Goal: Transaction & Acquisition: Apply to Agencies

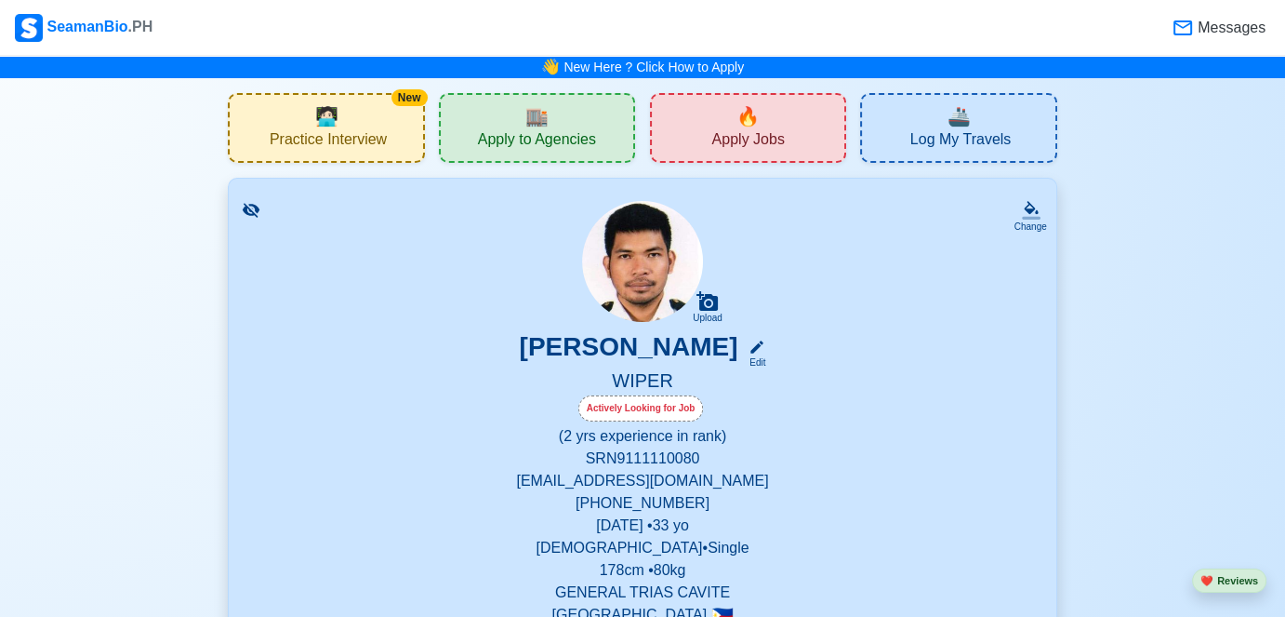
click at [394, 154] on div "New 🧑🏻‍💻 Practice Interview" at bounding box center [326, 128] width 196 height 70
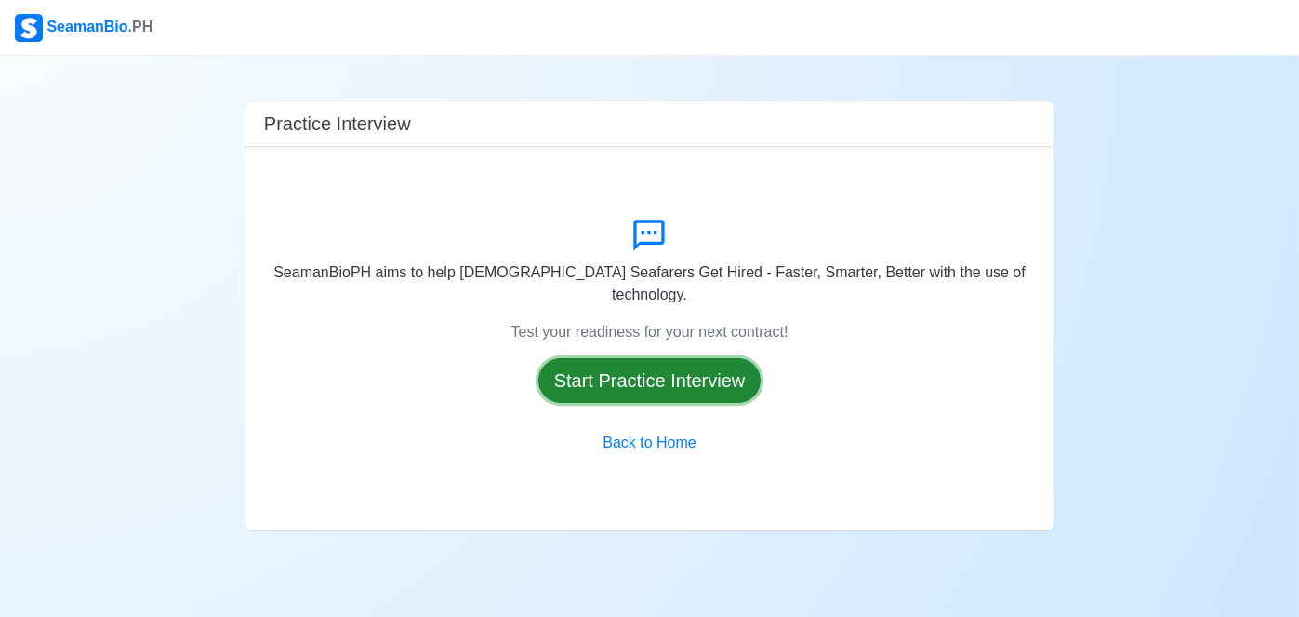
click at [623, 378] on button "Start Practice Interview" at bounding box center [649, 380] width 223 height 45
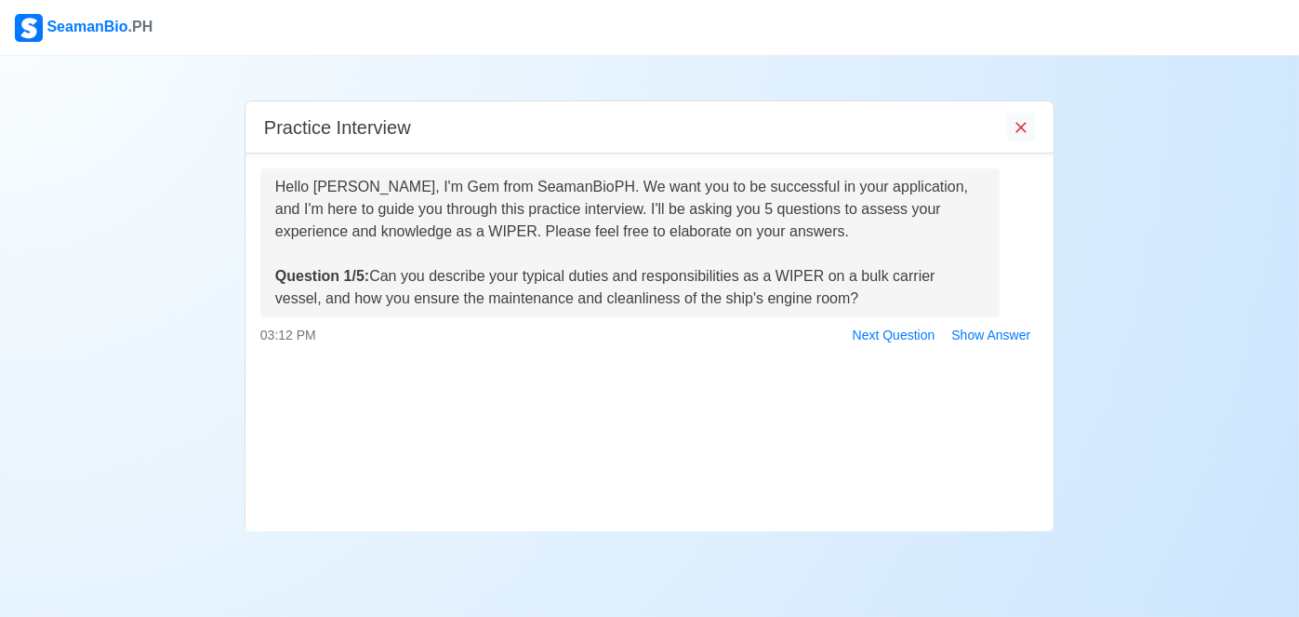
scroll to position [60, 0]
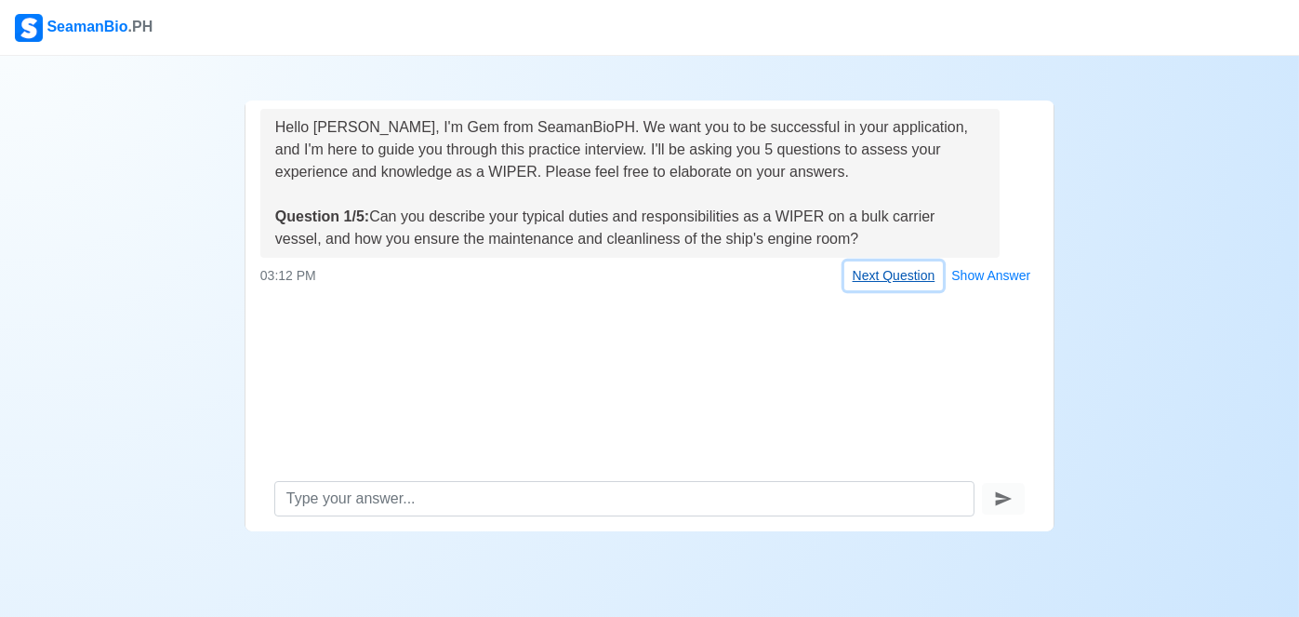
click at [917, 274] on button "Next Question" at bounding box center [894, 275] width 100 height 29
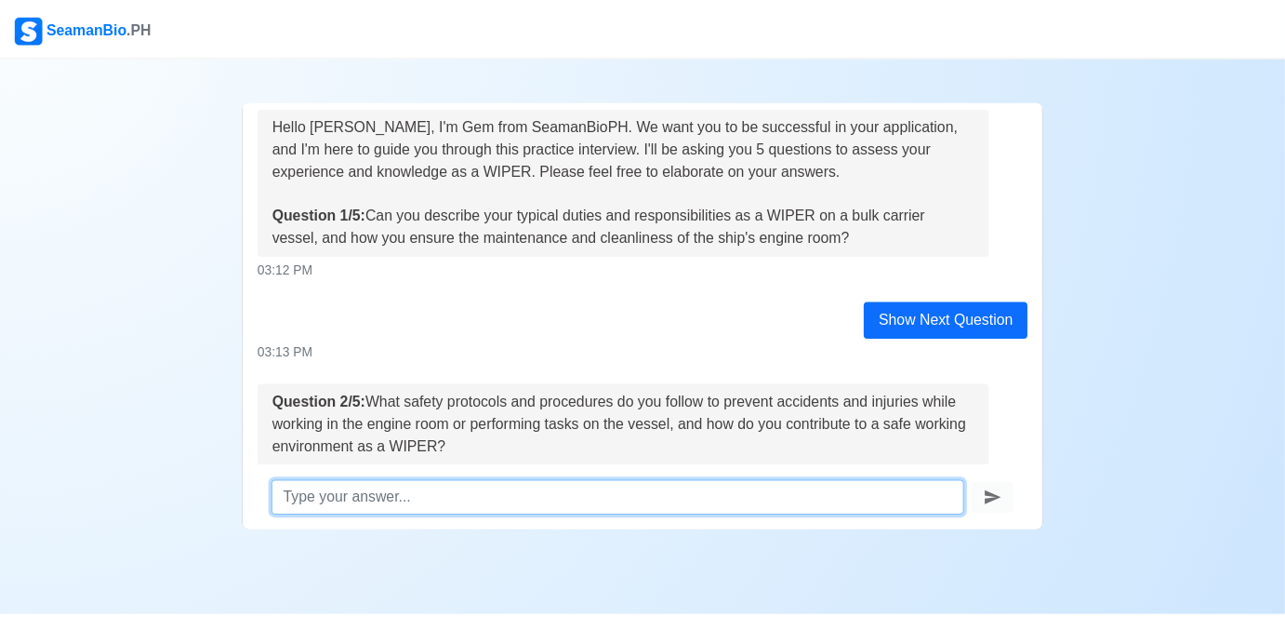
scroll to position [0, 0]
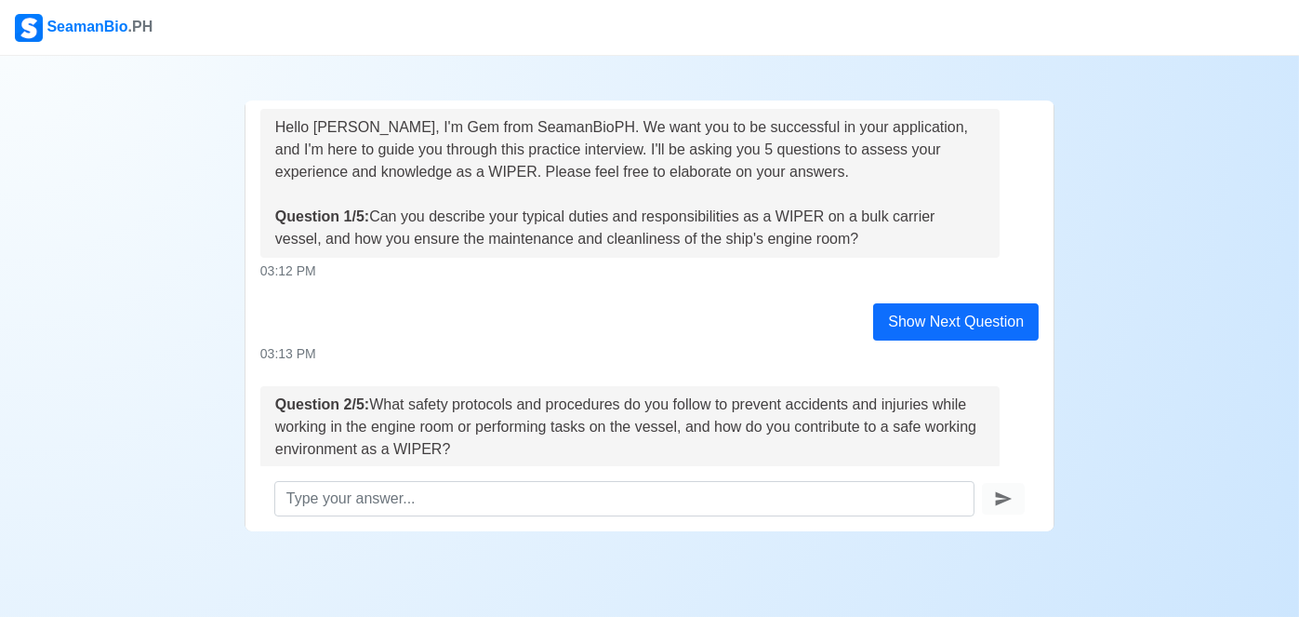
click at [71, 35] on div "SeamanBio .PH" at bounding box center [84, 28] width 138 height 28
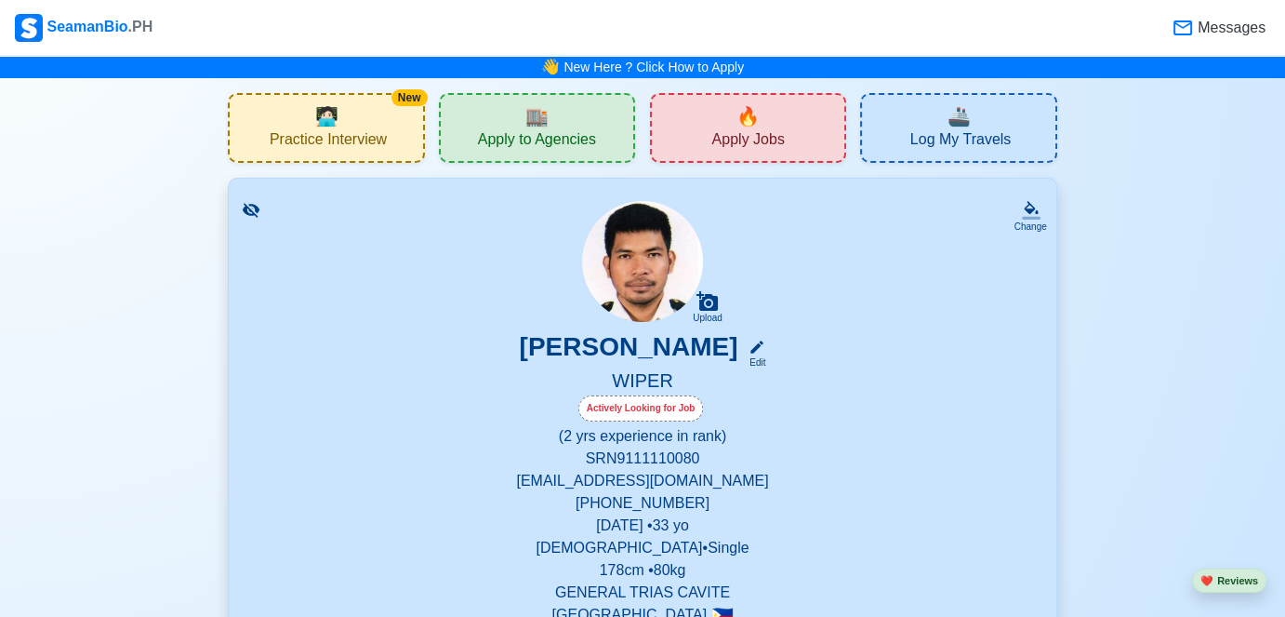
click at [536, 148] on span "Apply to Agencies" at bounding box center [537, 141] width 118 height 23
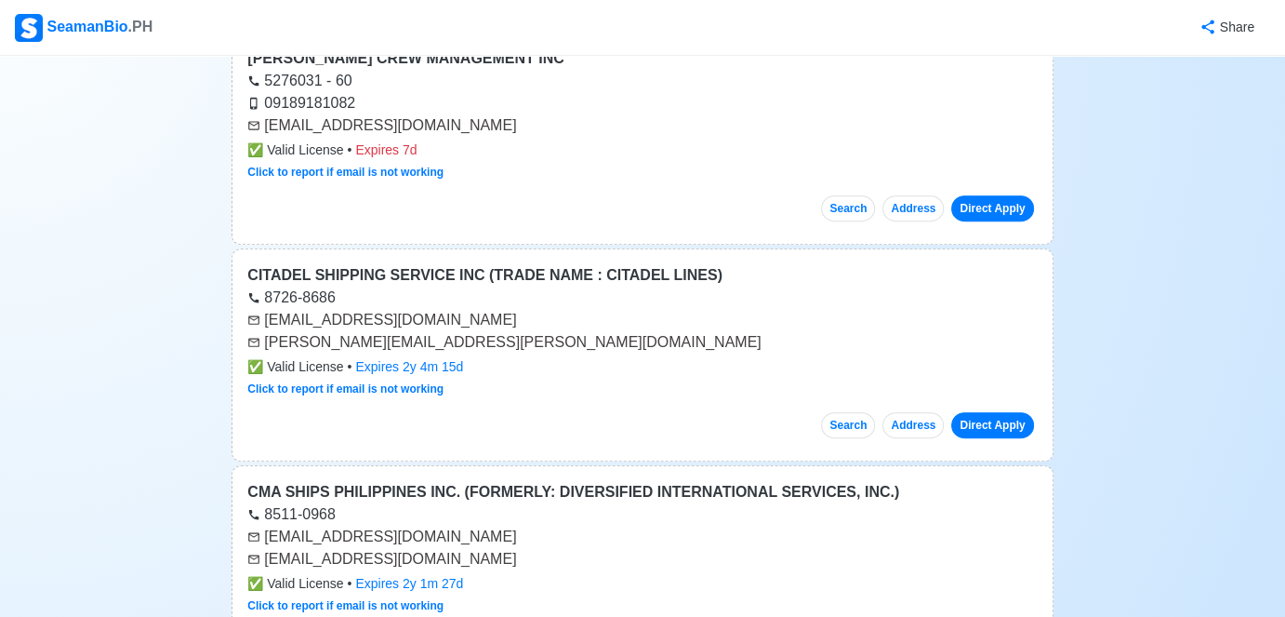
scroll to position [930, 0]
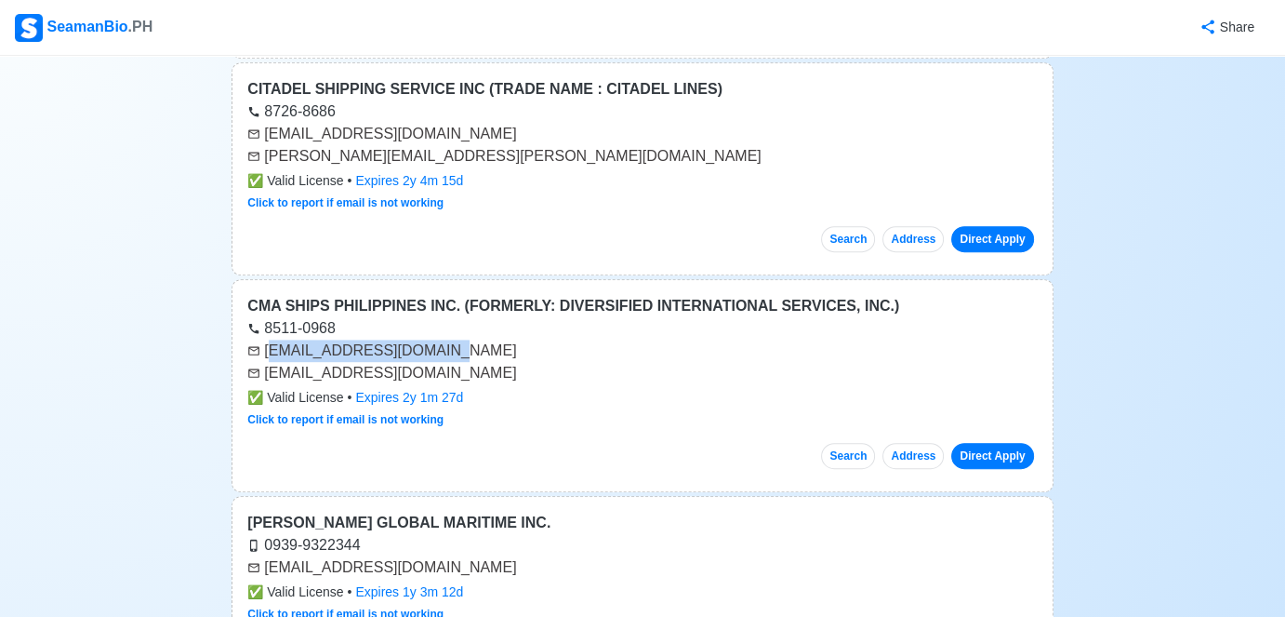
drag, startPoint x: 271, startPoint y: 347, endPoint x: 432, endPoint y: 352, distance: 161.0
click at [432, 352] on div "[EMAIL_ADDRESS][DOMAIN_NAME]" at bounding box center [642, 350] width 790 height 22
click at [432, 364] on div "[EMAIL_ADDRESS][DOMAIN_NAME]" at bounding box center [642, 373] width 790 height 22
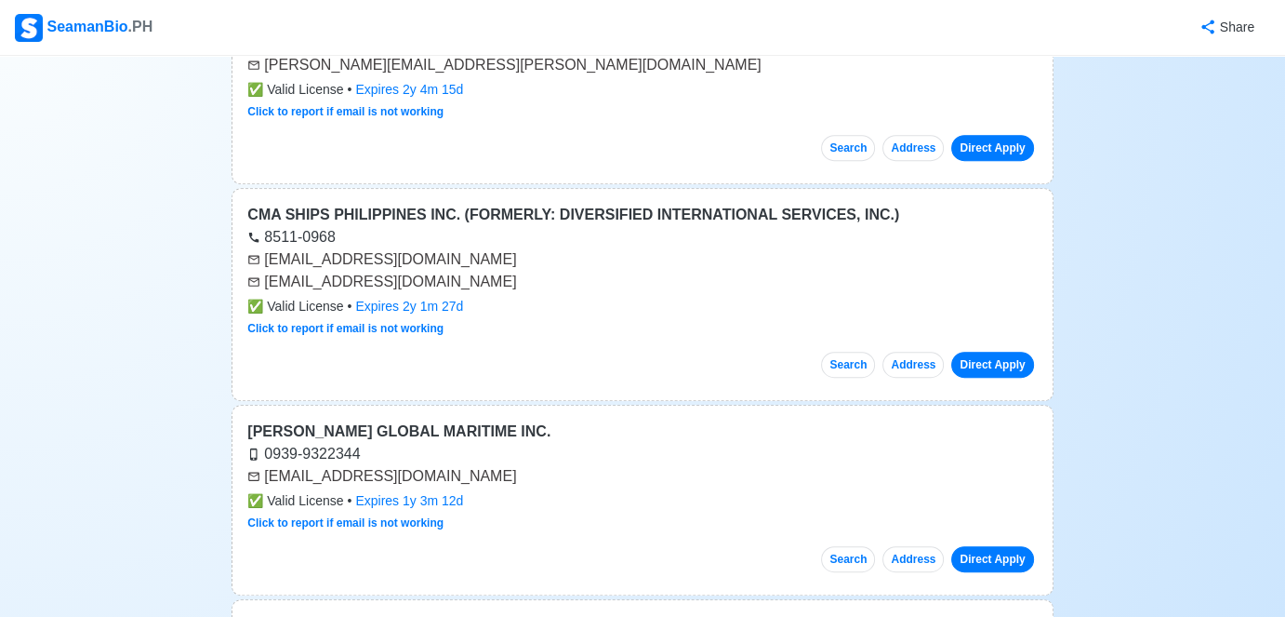
scroll to position [1023, 0]
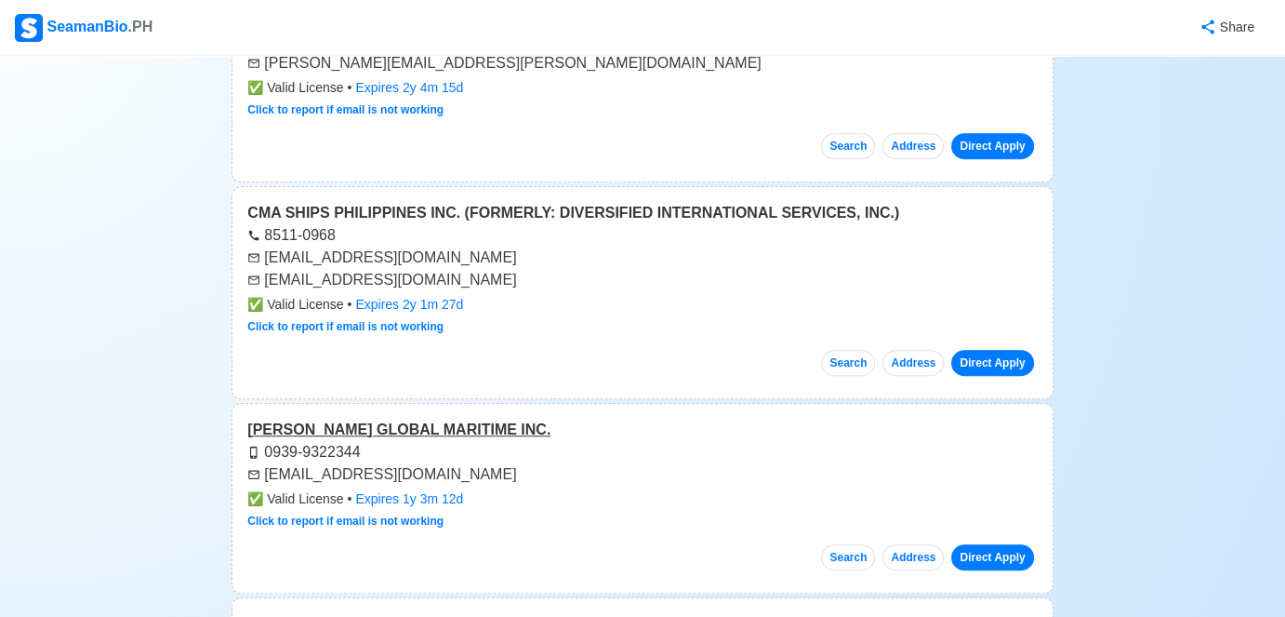
drag, startPoint x: 435, startPoint y: 426, endPoint x: 423, endPoint y: 425, distance: 12.1
click at [423, 425] on div "[PERSON_NAME] GLOBAL MARITIME INC." at bounding box center [642, 429] width 790 height 22
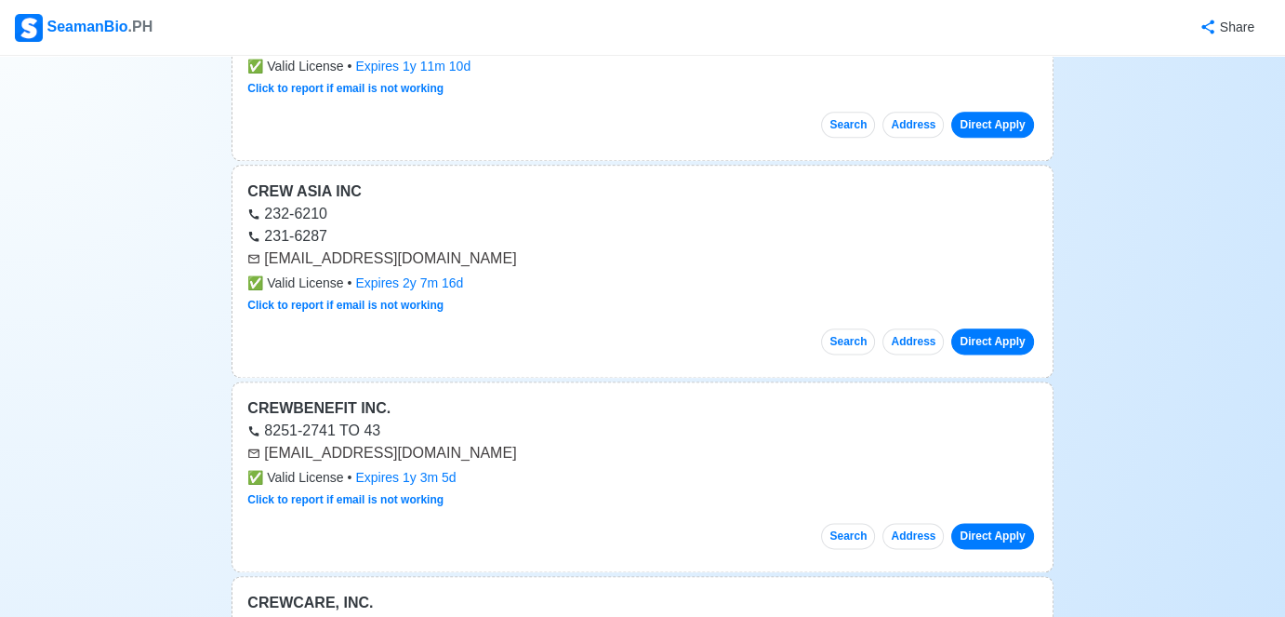
scroll to position [2325, 0]
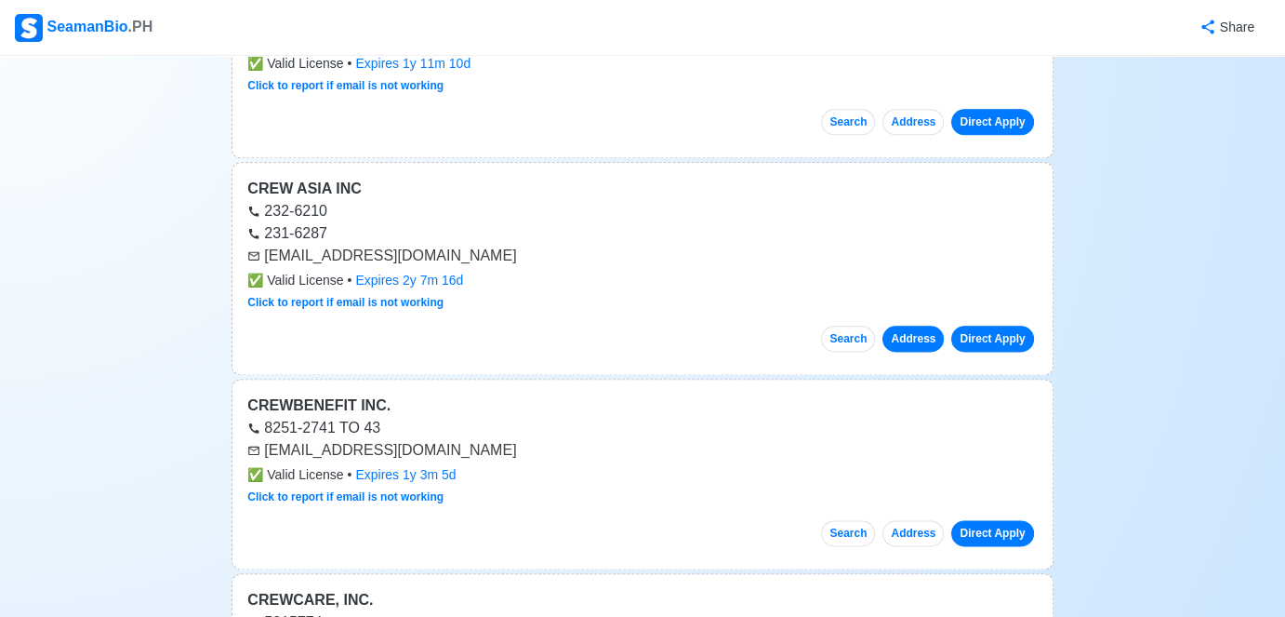
click at [927, 325] on button "Address" at bounding box center [913, 338] width 61 height 26
drag, startPoint x: 433, startPoint y: 249, endPoint x: 357, endPoint y: 251, distance: 76.3
click at [357, 251] on div "[EMAIL_ADDRESS][DOMAIN_NAME]" at bounding box center [642, 256] width 790 height 22
click at [432, 251] on div "[EMAIL_ADDRESS][DOMAIN_NAME]" at bounding box center [642, 256] width 790 height 22
drag, startPoint x: 432, startPoint y: 251, endPoint x: 309, endPoint y: 253, distance: 122.8
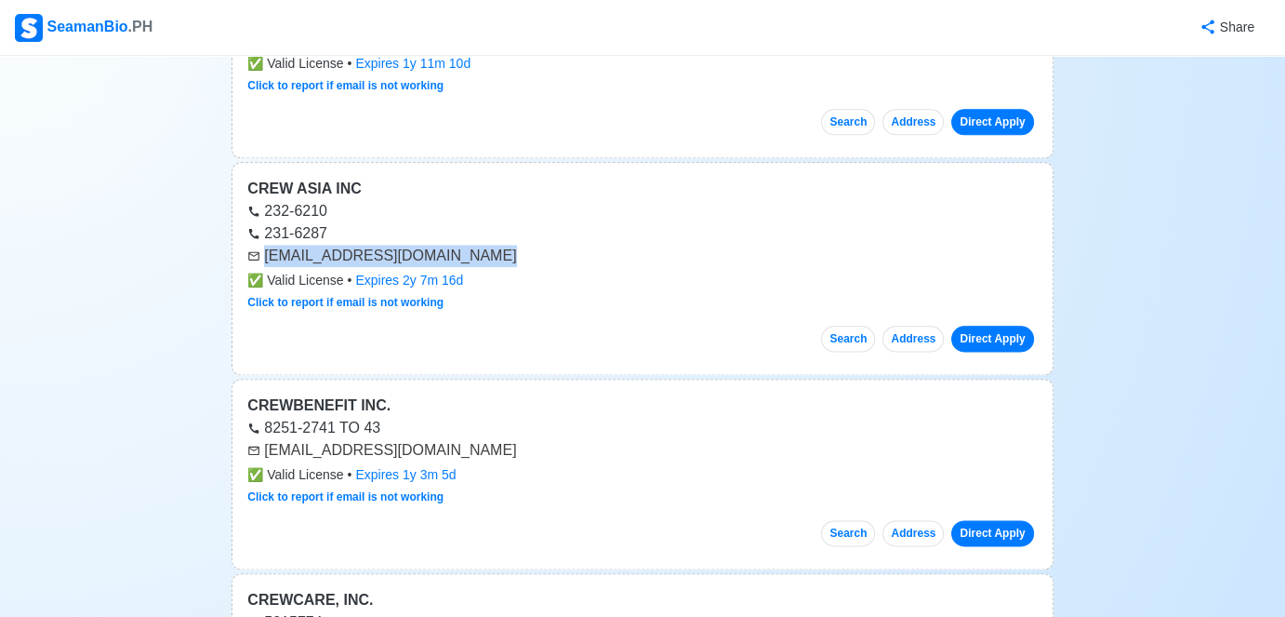
click at [309, 253] on div "[EMAIL_ADDRESS][DOMAIN_NAME]" at bounding box center [642, 256] width 790 height 22
click at [585, 325] on div "Search Address Direct Apply" at bounding box center [642, 331] width 790 height 41
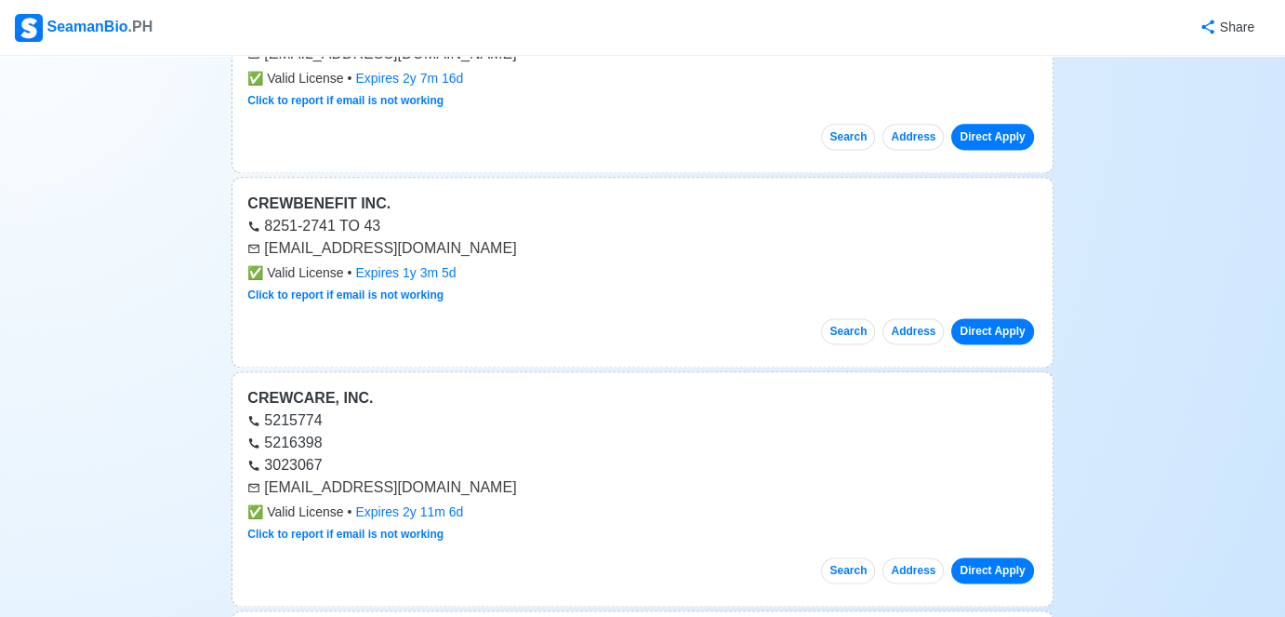
scroll to position [0, 0]
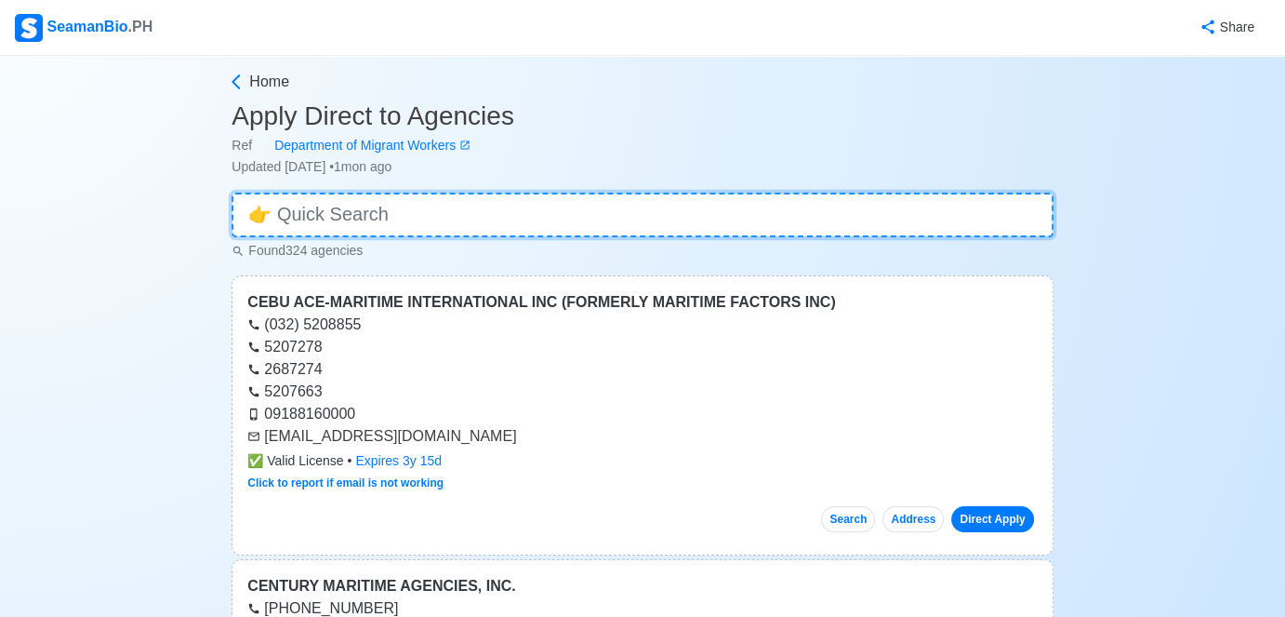
click at [669, 215] on input at bounding box center [642, 215] width 821 height 45
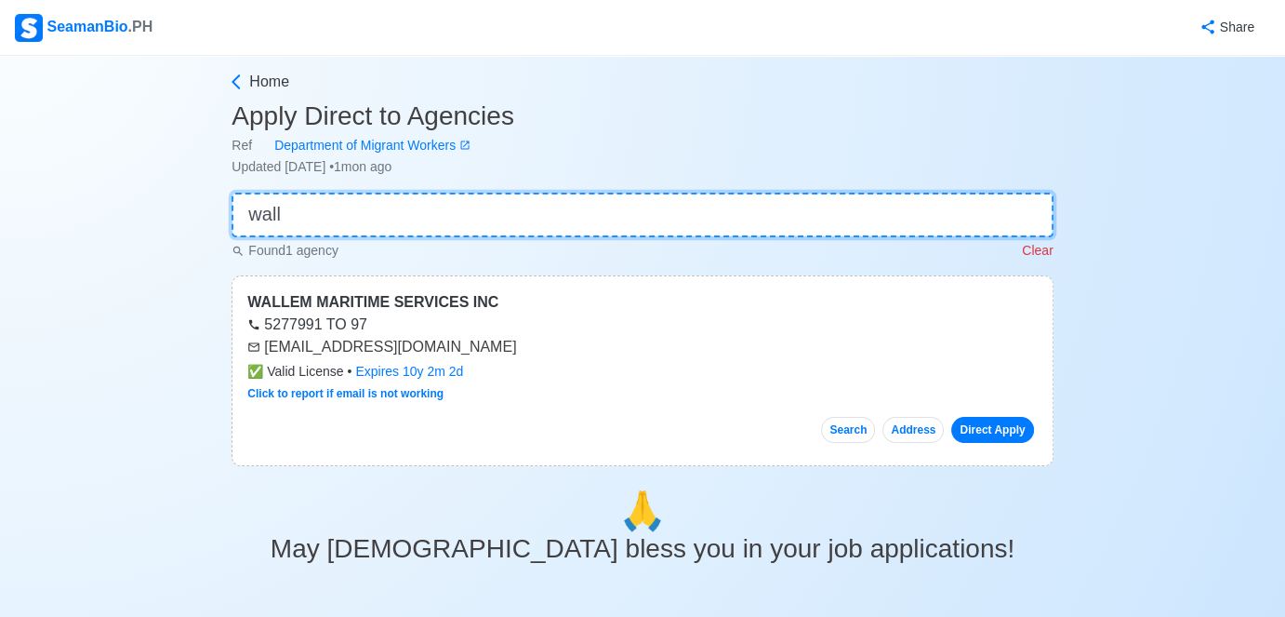
type input "wall"
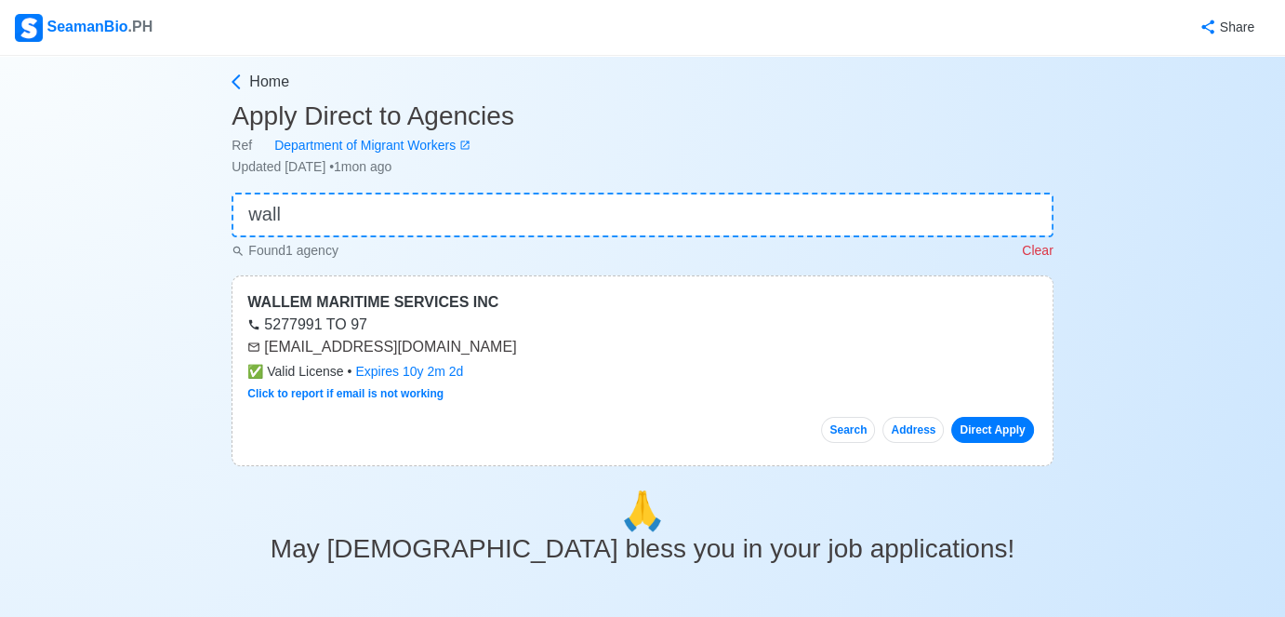
click at [355, 400] on div "Click to report if email is not working" at bounding box center [347, 393] width 200 height 17
click at [365, 396] on link "Click to report if email is not working" at bounding box center [345, 393] width 196 height 13
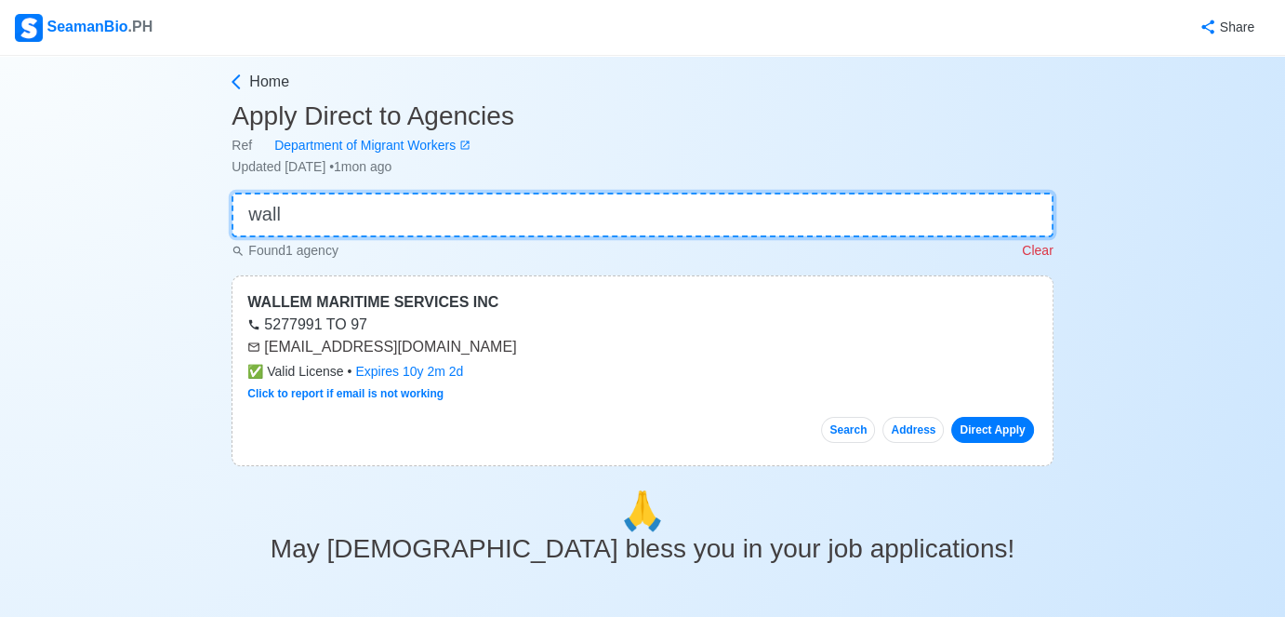
drag, startPoint x: 299, startPoint y: 211, endPoint x: 191, endPoint y: 226, distance: 108.9
click at [191, 226] on div "Home Apply Direct to Agencies Ref Department of Migrant Workers Updated [DATE] …" at bounding box center [642, 510] width 1285 height 909
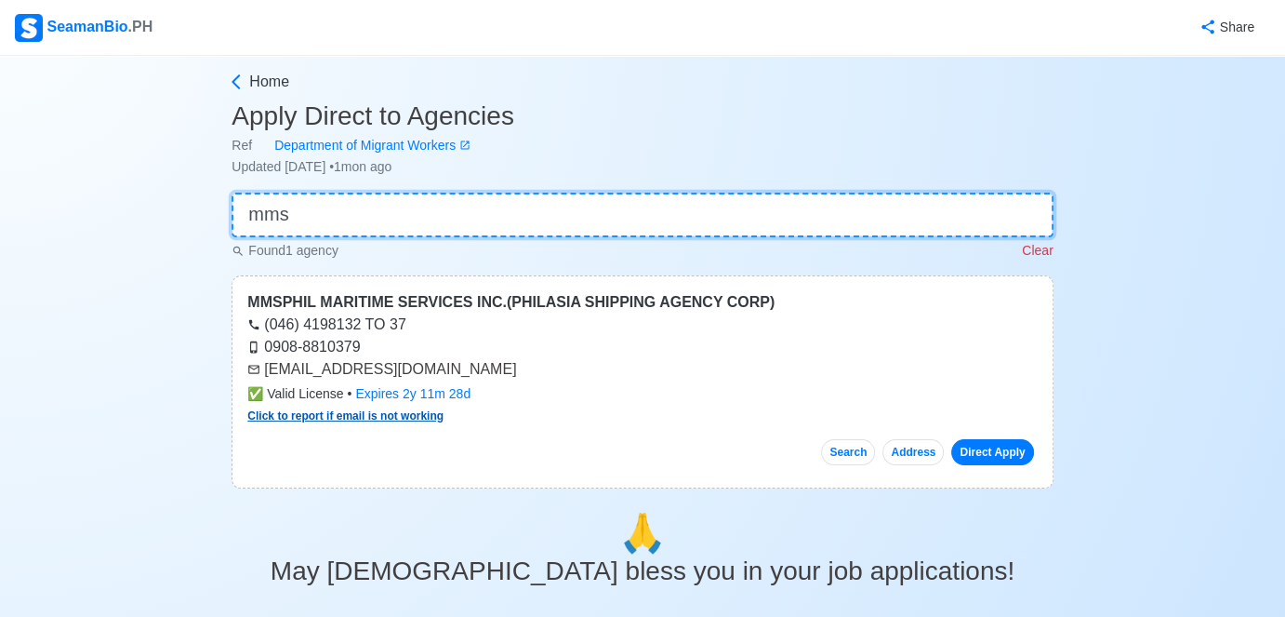
type input "mms"
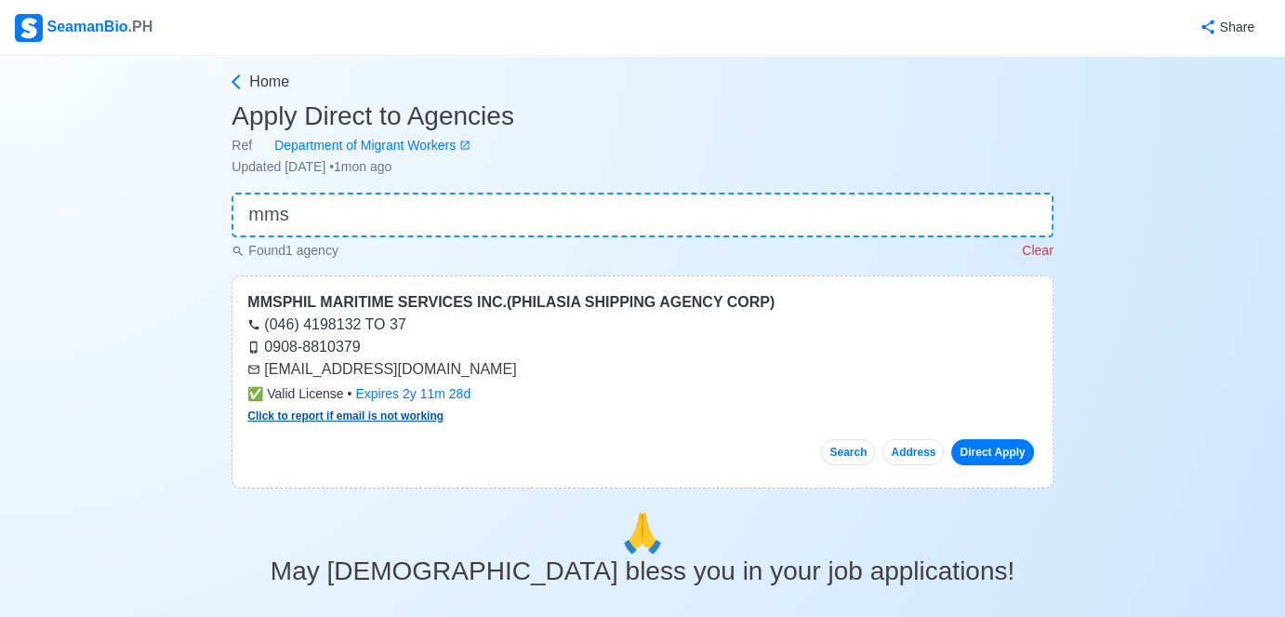
click at [378, 418] on link "Click to report if email is not working" at bounding box center [345, 415] width 196 height 13
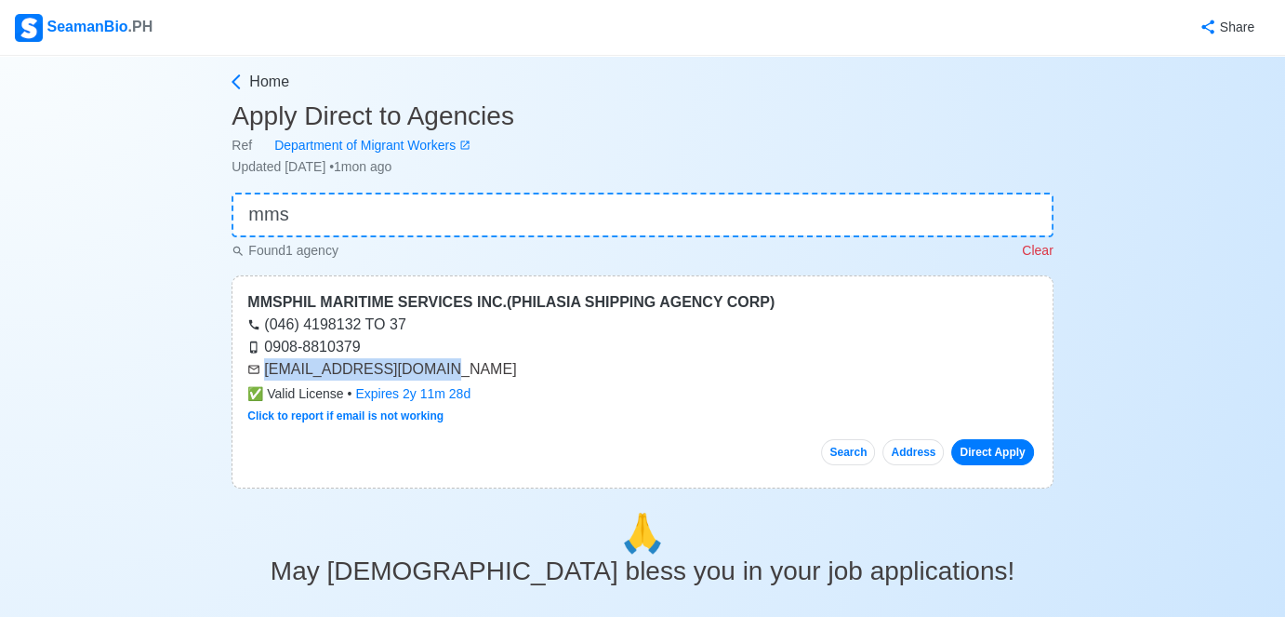
drag, startPoint x: 444, startPoint y: 369, endPoint x: 268, endPoint y: 373, distance: 175.8
click at [268, 373] on div "[EMAIL_ADDRESS][DOMAIN_NAME]" at bounding box center [642, 369] width 790 height 22
click at [268, 374] on div "[EMAIL_ADDRESS][DOMAIN_NAME]" at bounding box center [642, 369] width 790 height 22
drag, startPoint x: 264, startPoint y: 368, endPoint x: 442, endPoint y: 360, distance: 177.8
click at [442, 360] on div "[EMAIL_ADDRESS][DOMAIN_NAME]" at bounding box center [642, 369] width 790 height 22
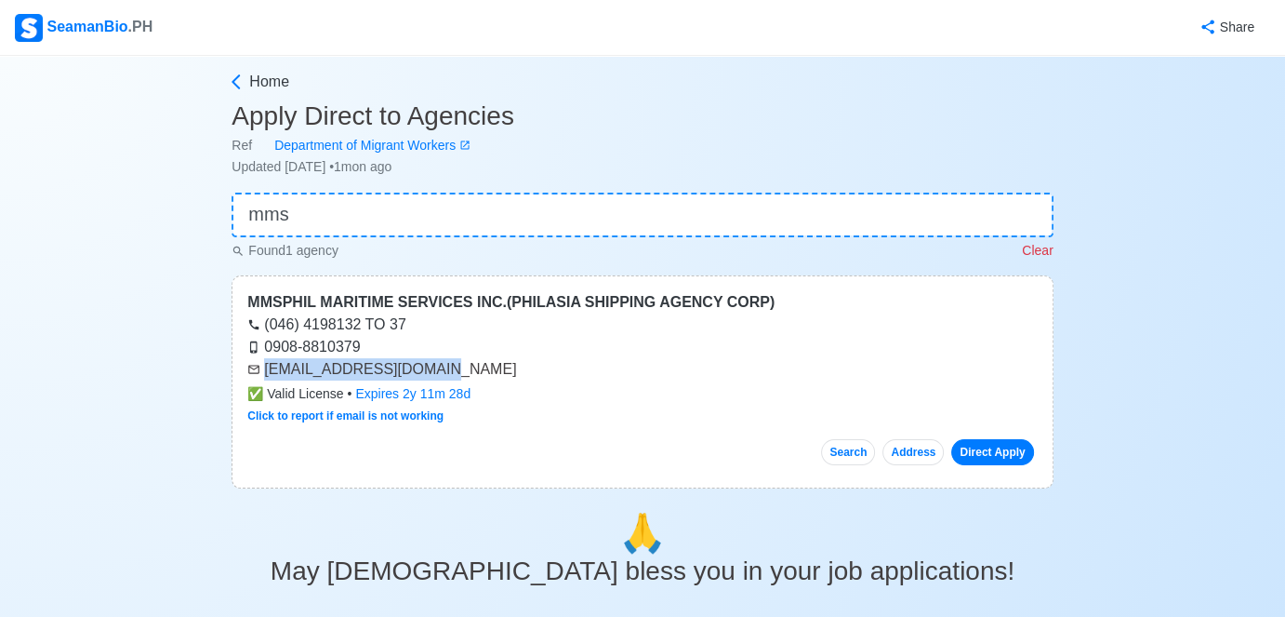
copy div "[EMAIL_ADDRESS][DOMAIN_NAME]"
click at [71, 19] on div "SeamanBio .PH" at bounding box center [84, 28] width 138 height 28
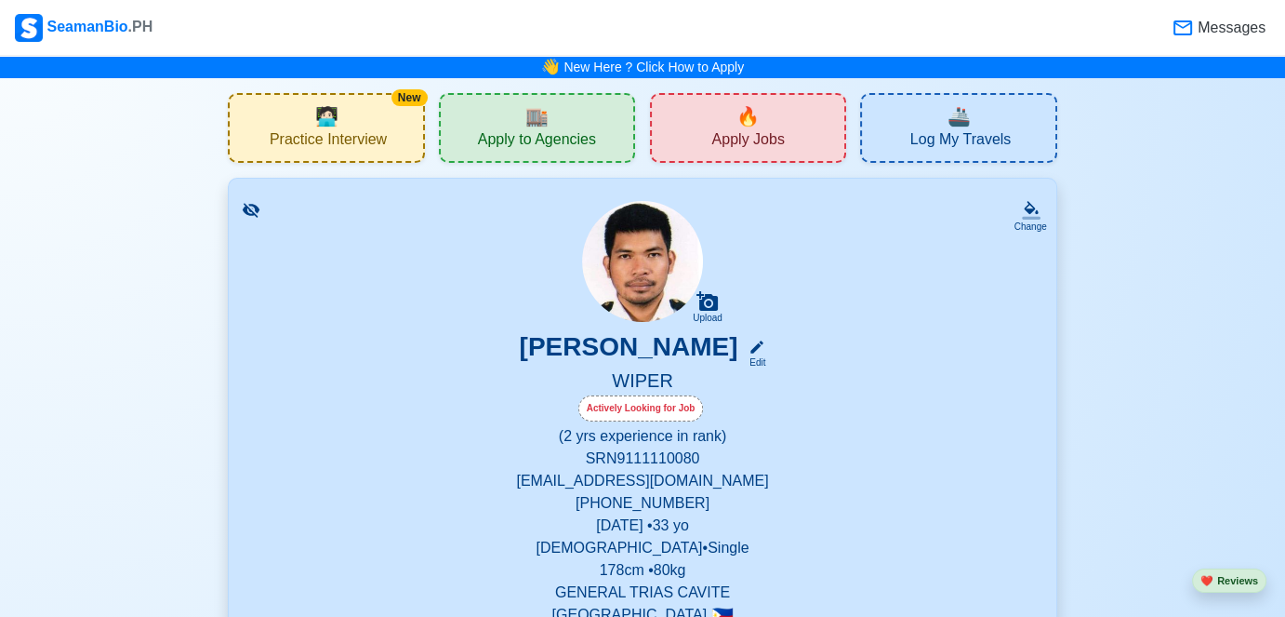
click at [560, 155] on div "🏬 Apply to Agencies" at bounding box center [537, 128] width 196 height 70
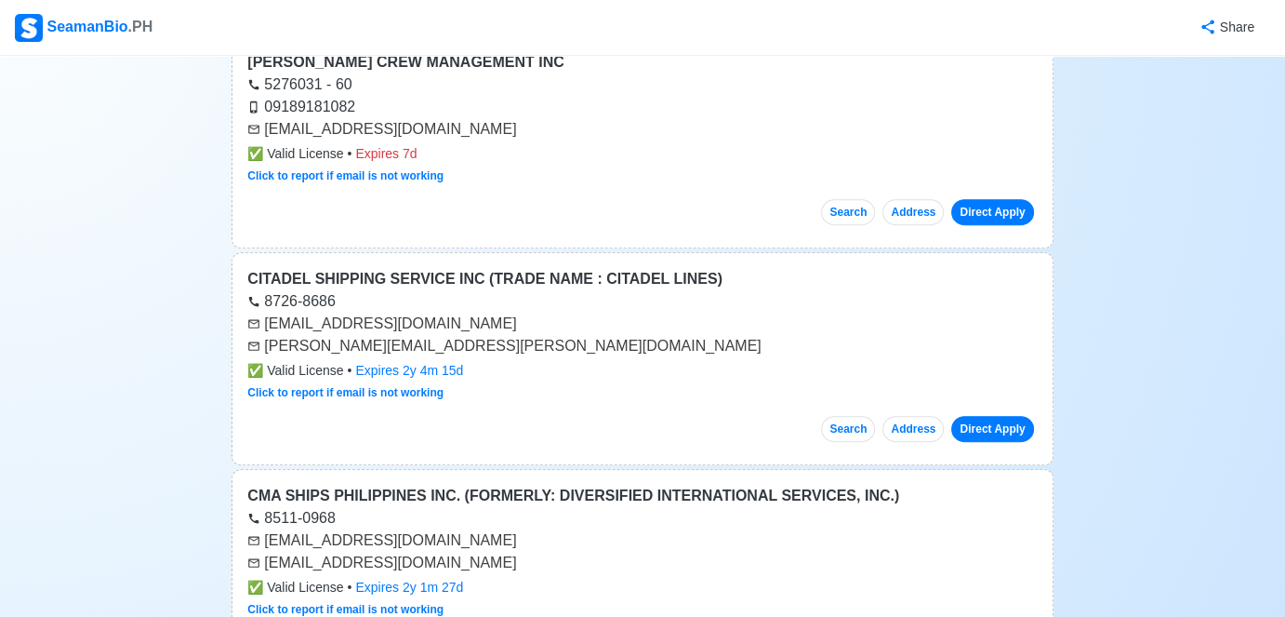
scroll to position [744, 0]
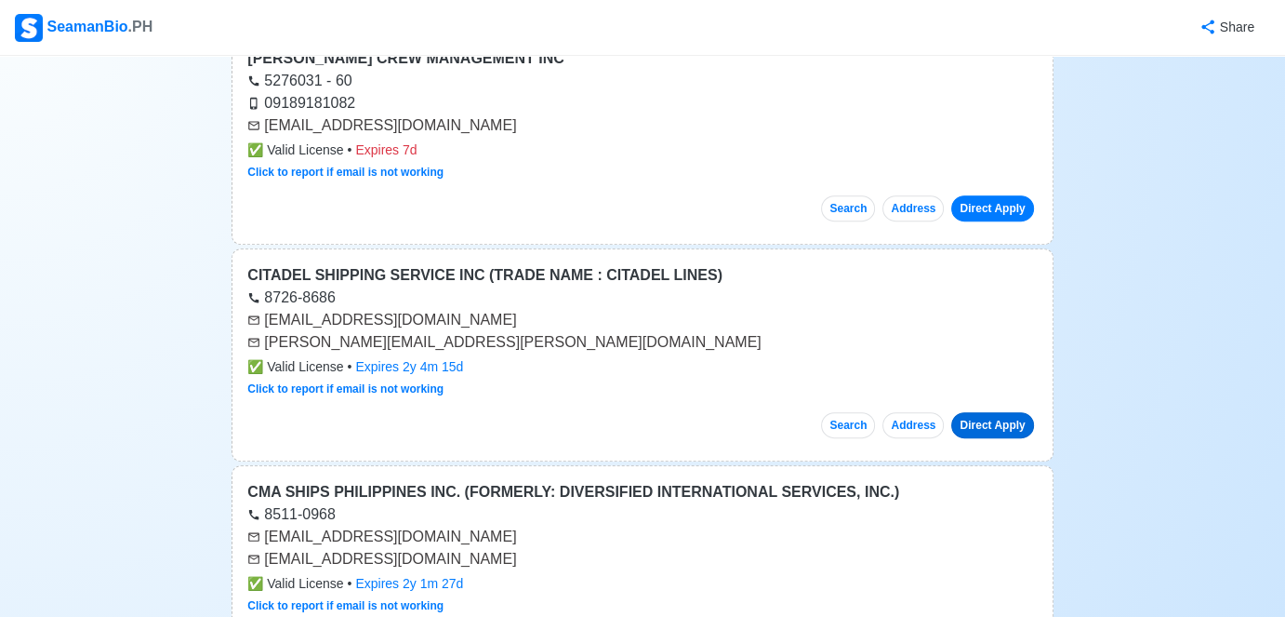
click at [990, 428] on link "Direct Apply" at bounding box center [992, 425] width 82 height 26
click at [982, 195] on link "Direct Apply" at bounding box center [992, 208] width 82 height 26
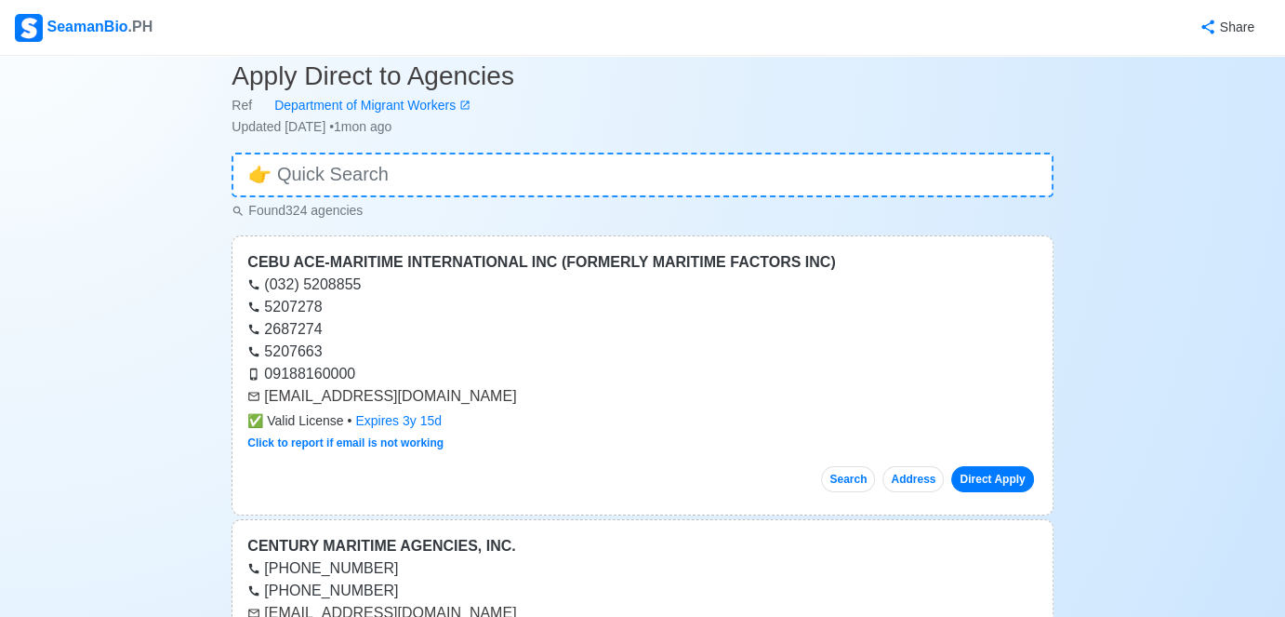
scroll to position [0, 0]
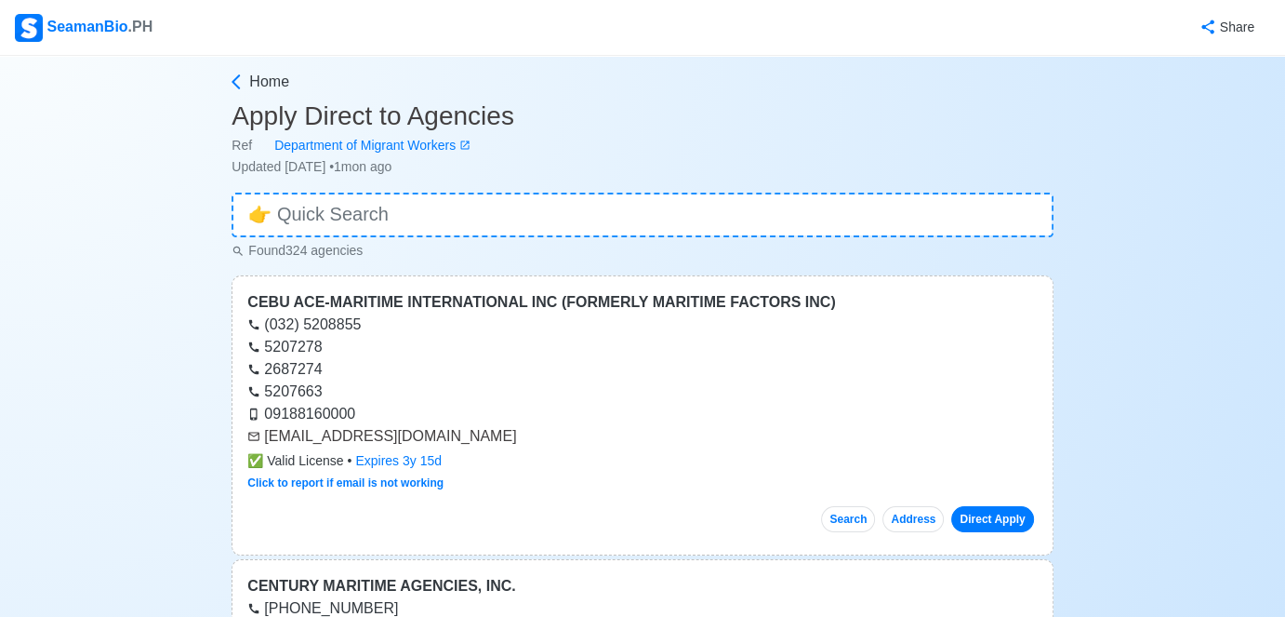
click at [99, 27] on div "SeamanBio .PH" at bounding box center [84, 28] width 138 height 28
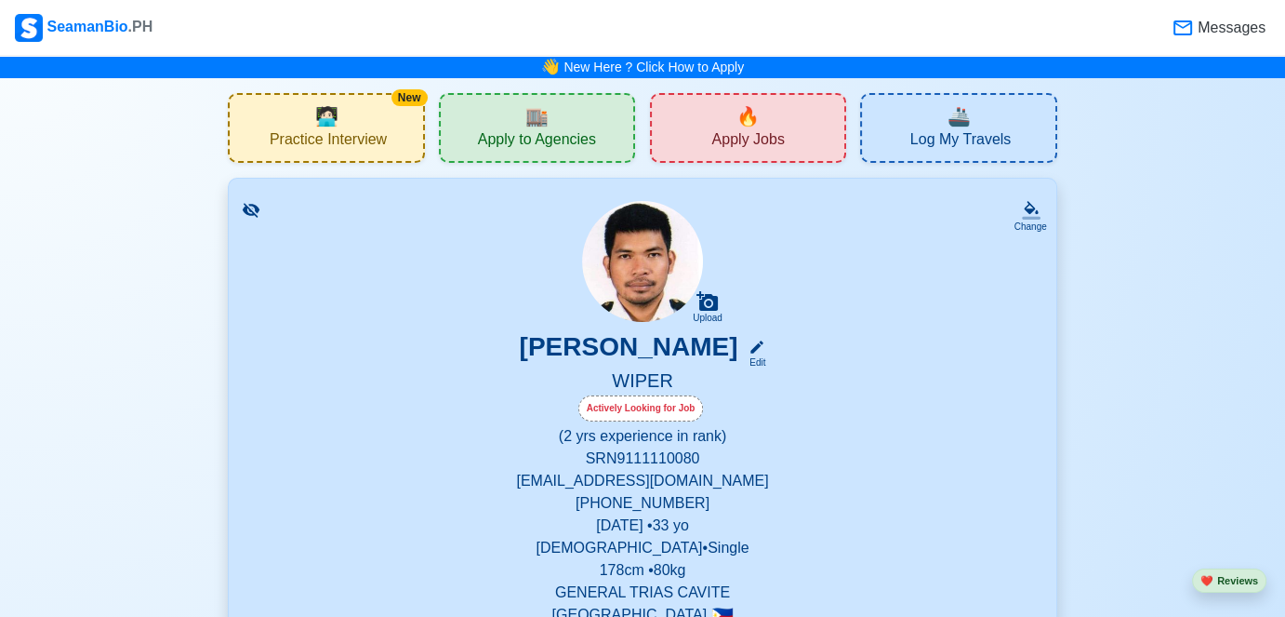
click at [876, 137] on div "🚢 Log My Travels" at bounding box center [958, 128] width 196 height 70
click at [788, 109] on div "🔥 Apply Jobs" at bounding box center [748, 128] width 196 height 70
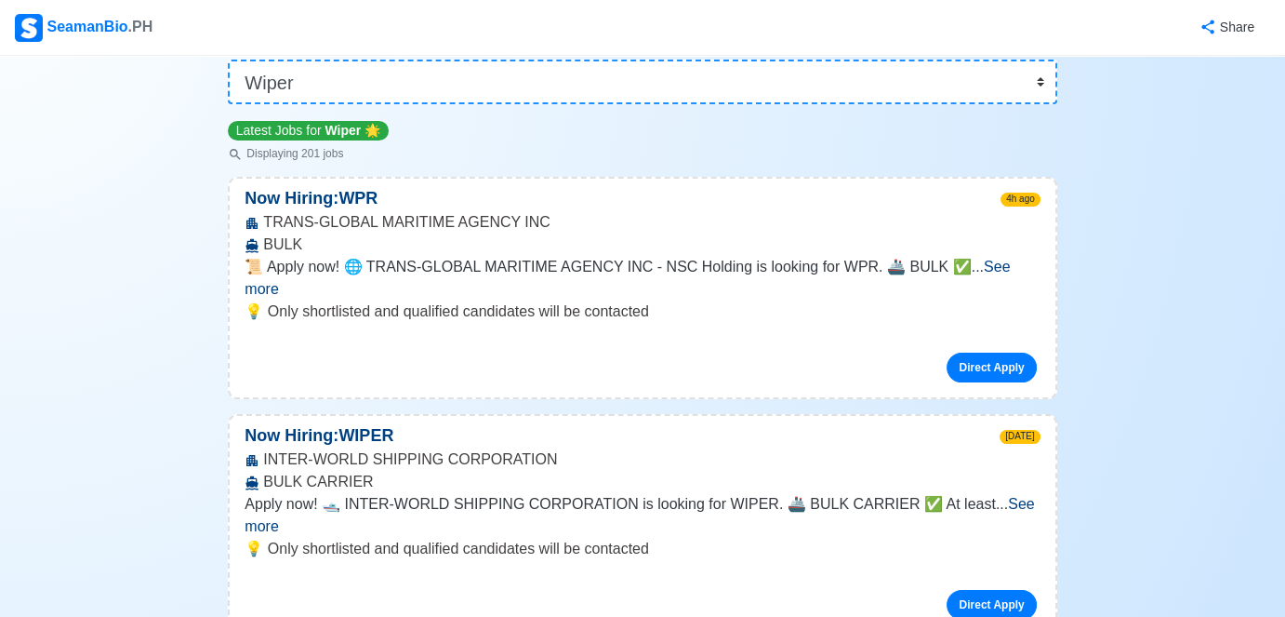
scroll to position [186, 0]
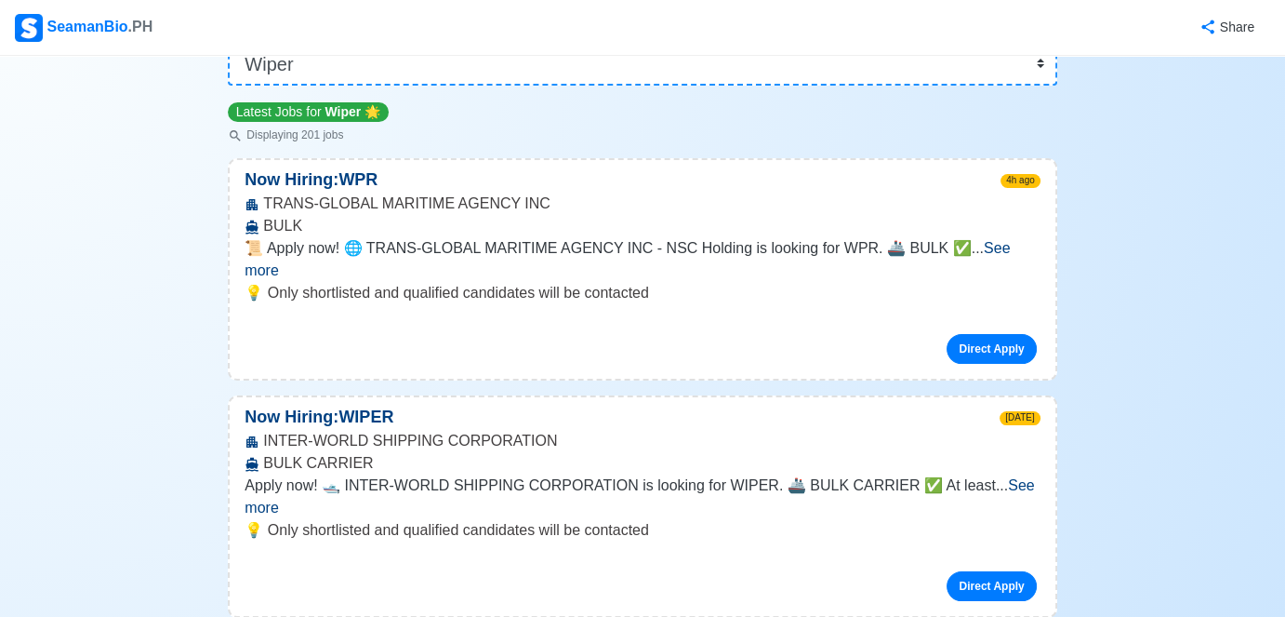
click at [1004, 245] on span "See more" at bounding box center [627, 259] width 765 height 38
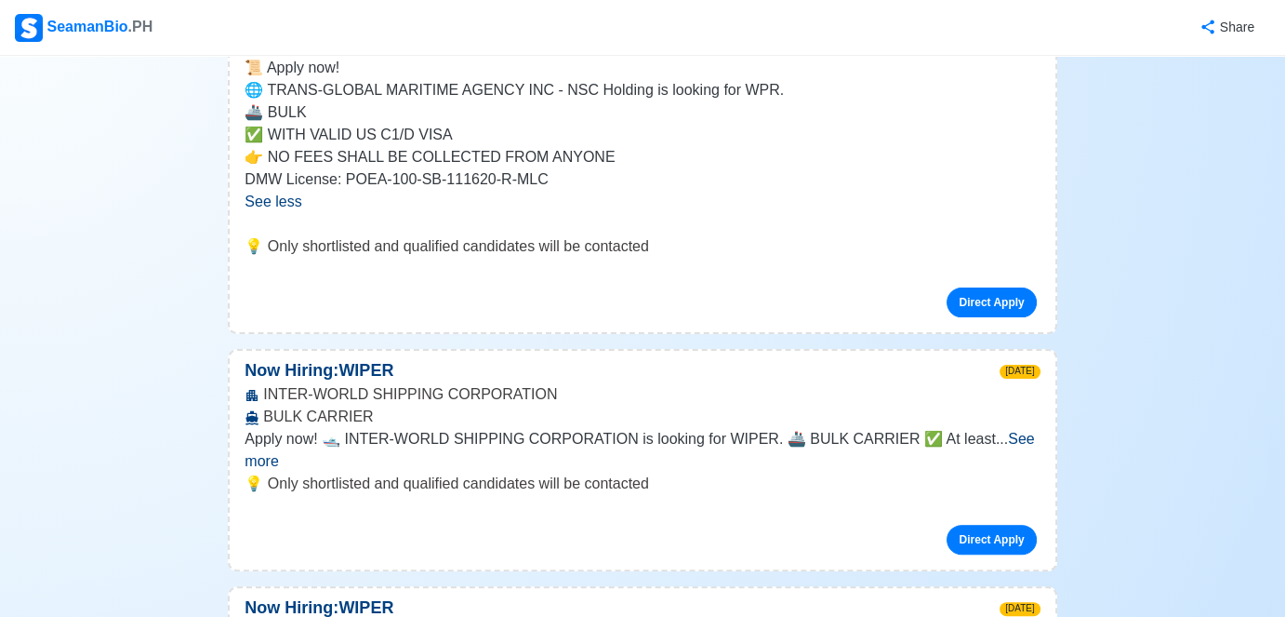
scroll to position [465, 0]
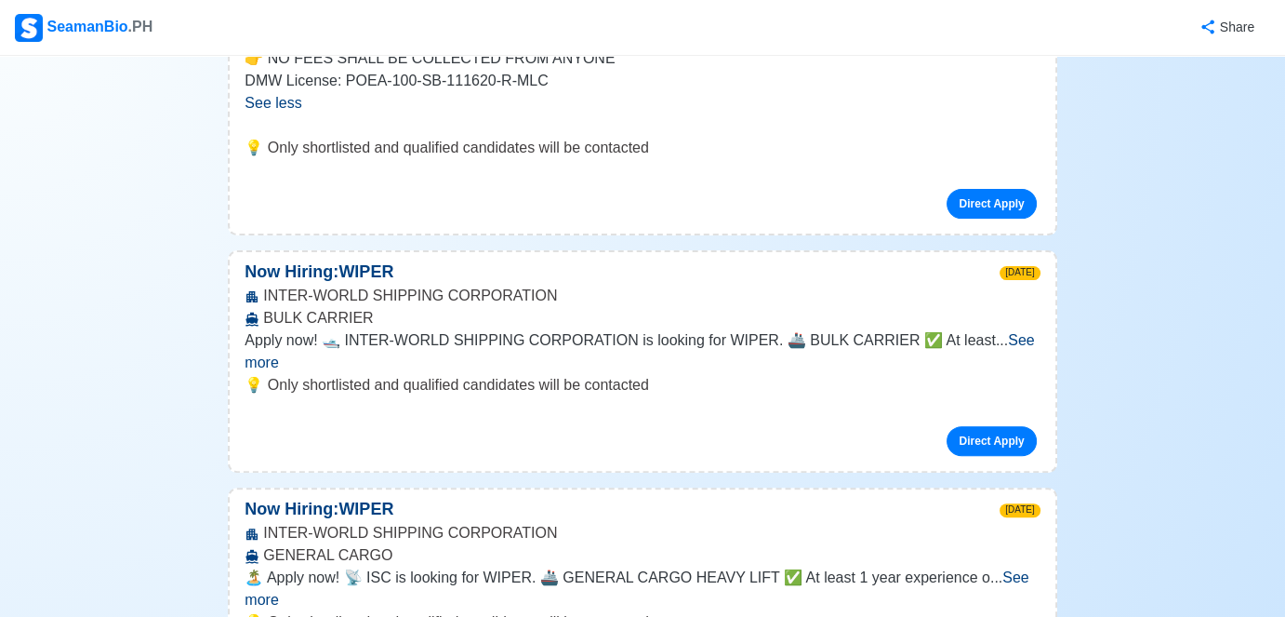
click at [994, 341] on span "See more" at bounding box center [640, 351] width 790 height 38
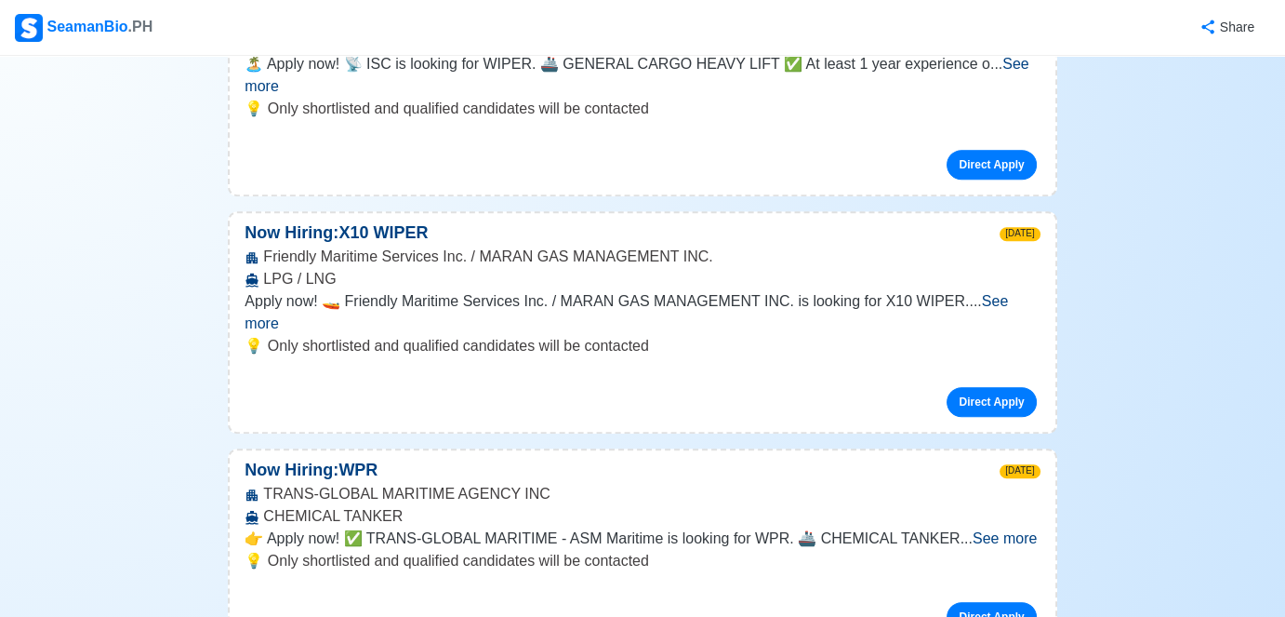
scroll to position [1116, 0]
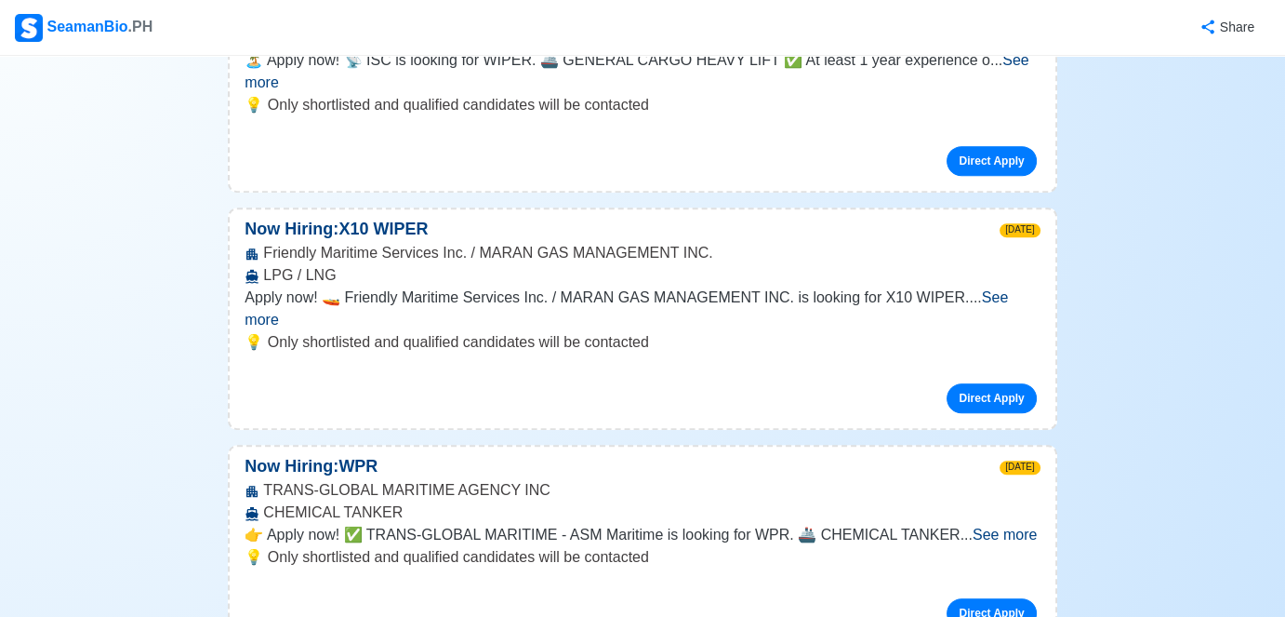
click at [993, 289] on span "See more" at bounding box center [627, 308] width 764 height 38
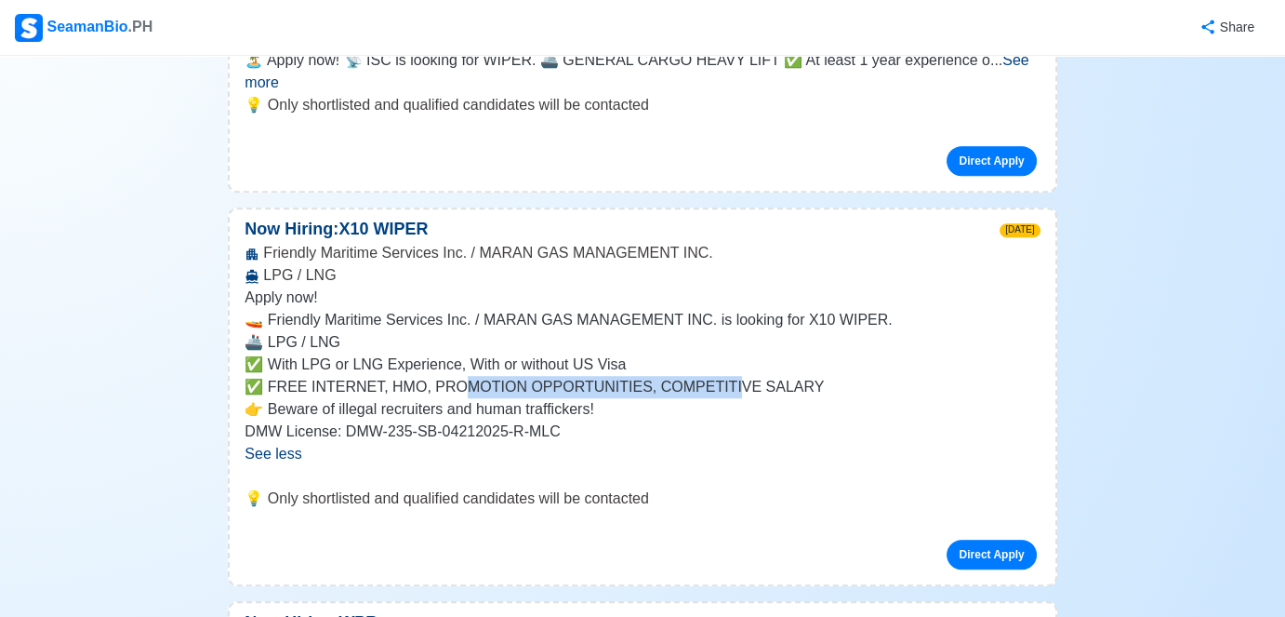
drag, startPoint x: 463, startPoint y: 366, endPoint x: 701, endPoint y: 360, distance: 238.2
click at [701, 376] on p "✅ FREE INTERNET, HMO, PROMOTION OPPORTUNITIES, COMPETITIVE SALARY" at bounding box center [642, 387] width 795 height 22
click at [709, 398] on p "👉 Beware of illegal recruiters and human traffickers!" at bounding box center [642, 409] width 795 height 22
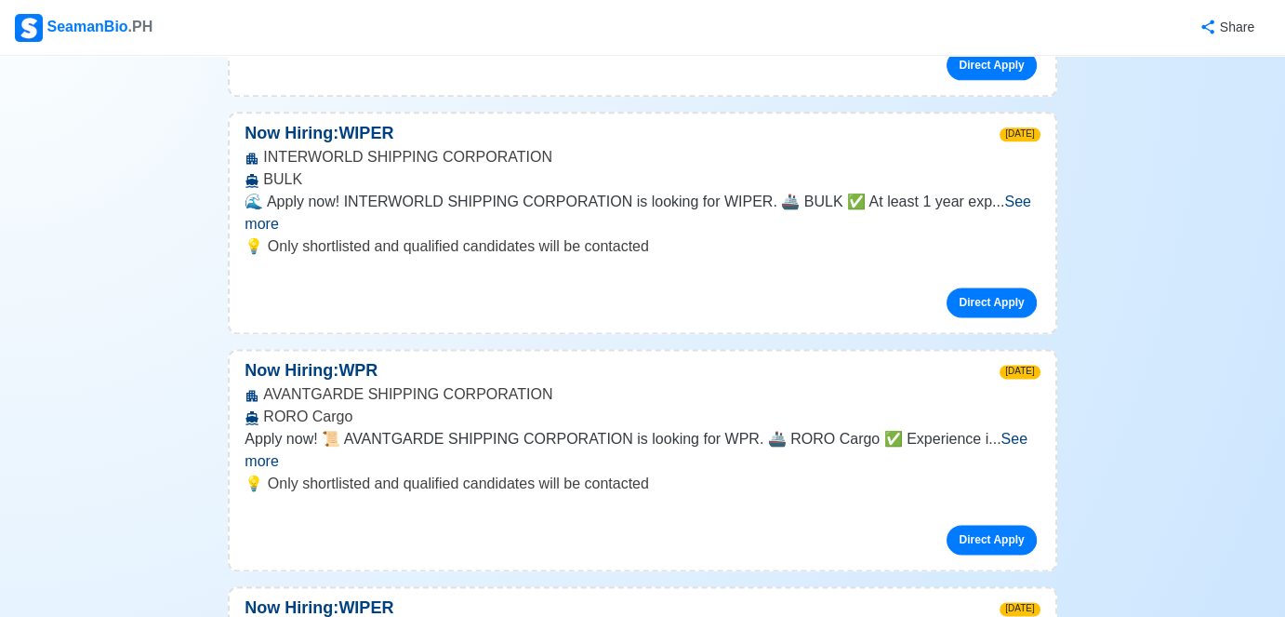
scroll to position [2511, 0]
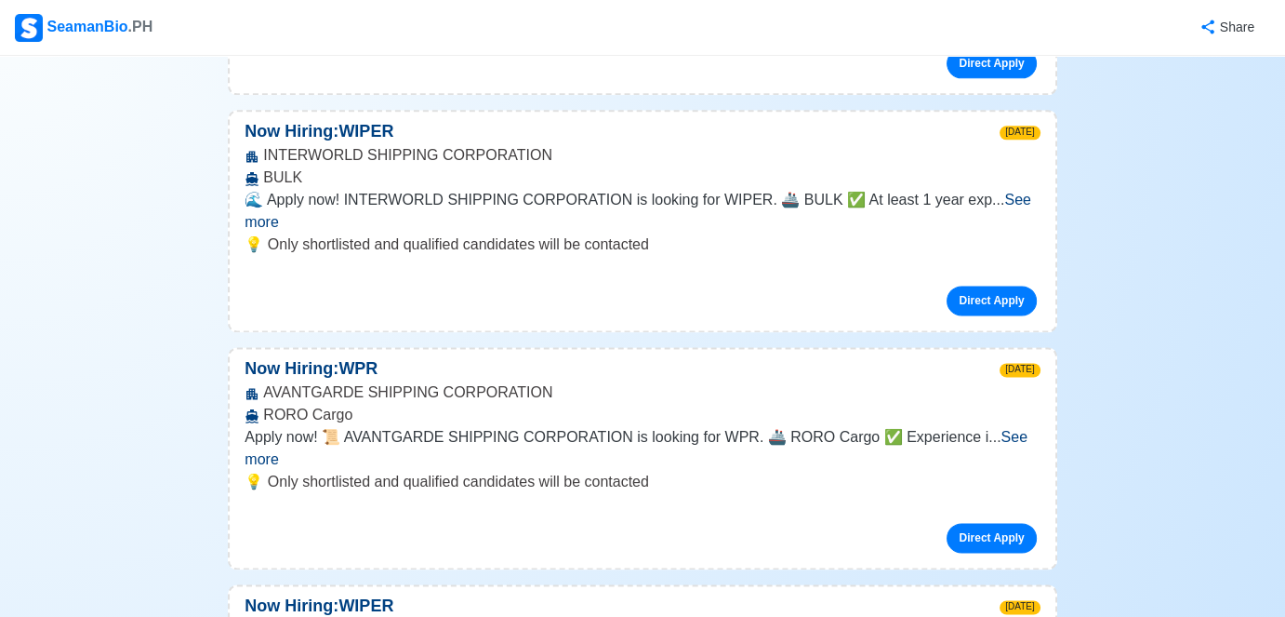
click at [991, 429] on span "See more" at bounding box center [636, 448] width 783 height 38
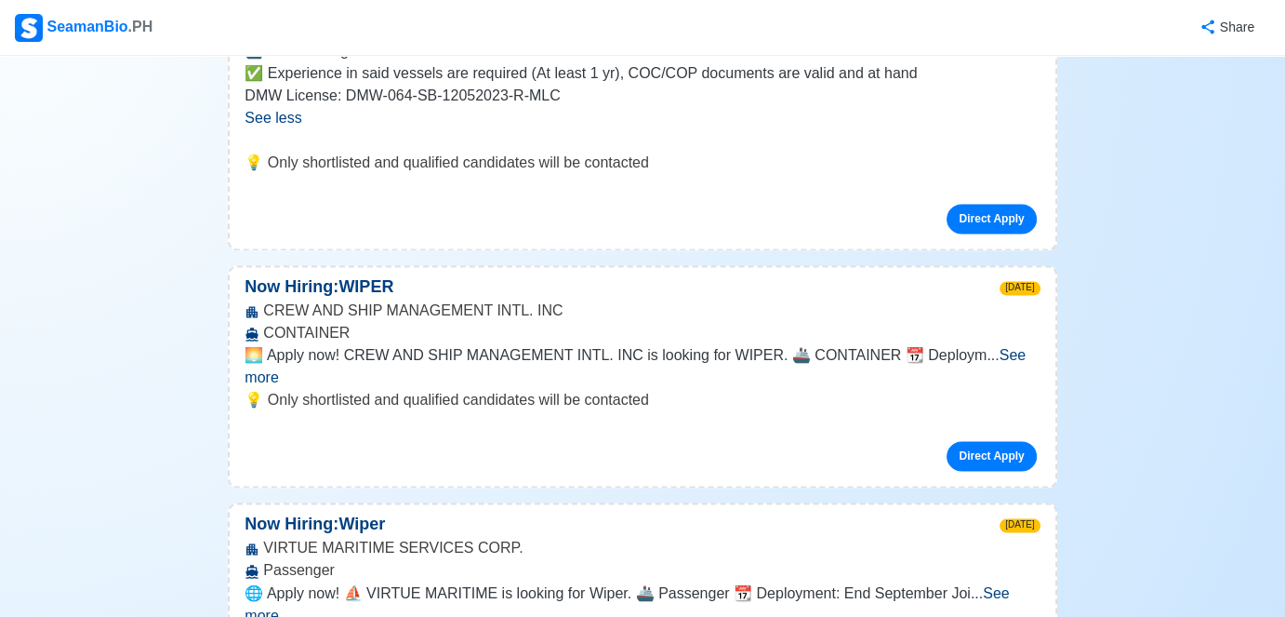
scroll to position [2976, 0]
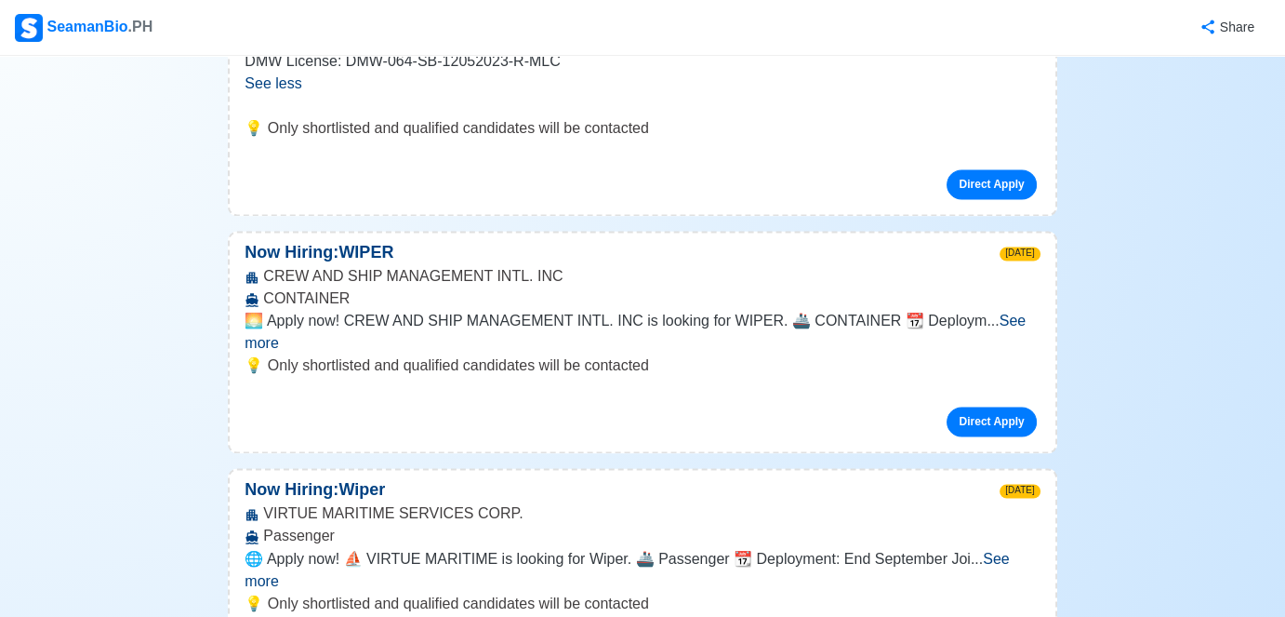
click at [1001, 312] on span "See more" at bounding box center [635, 331] width 781 height 38
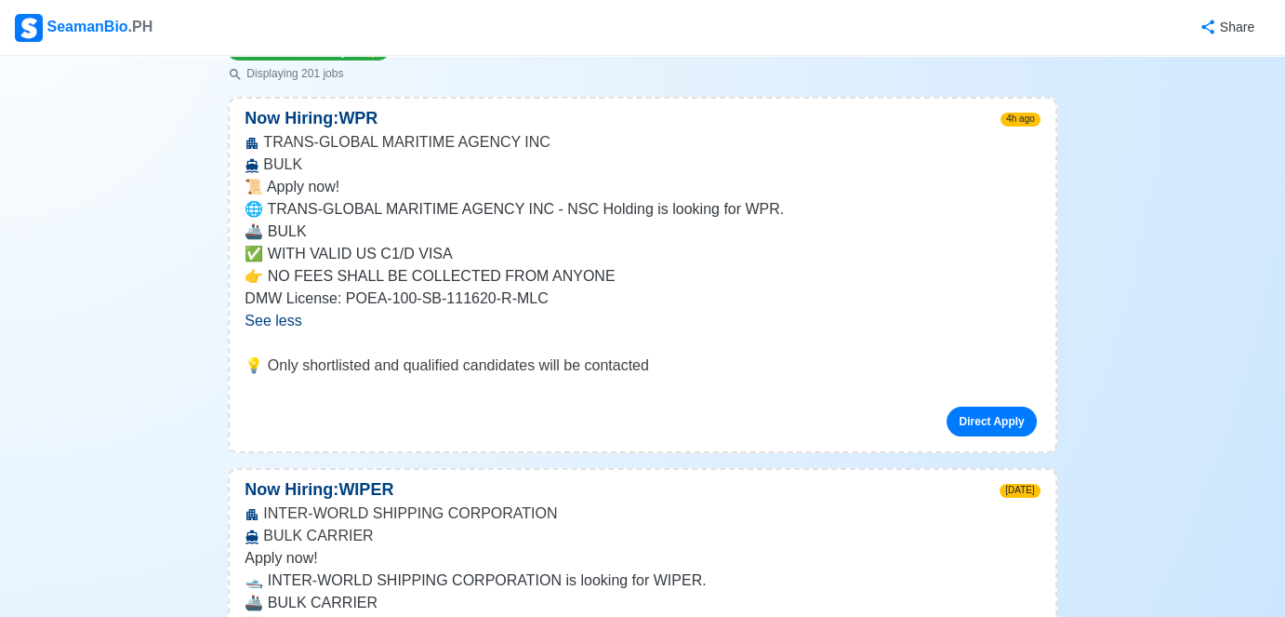
scroll to position [0, 0]
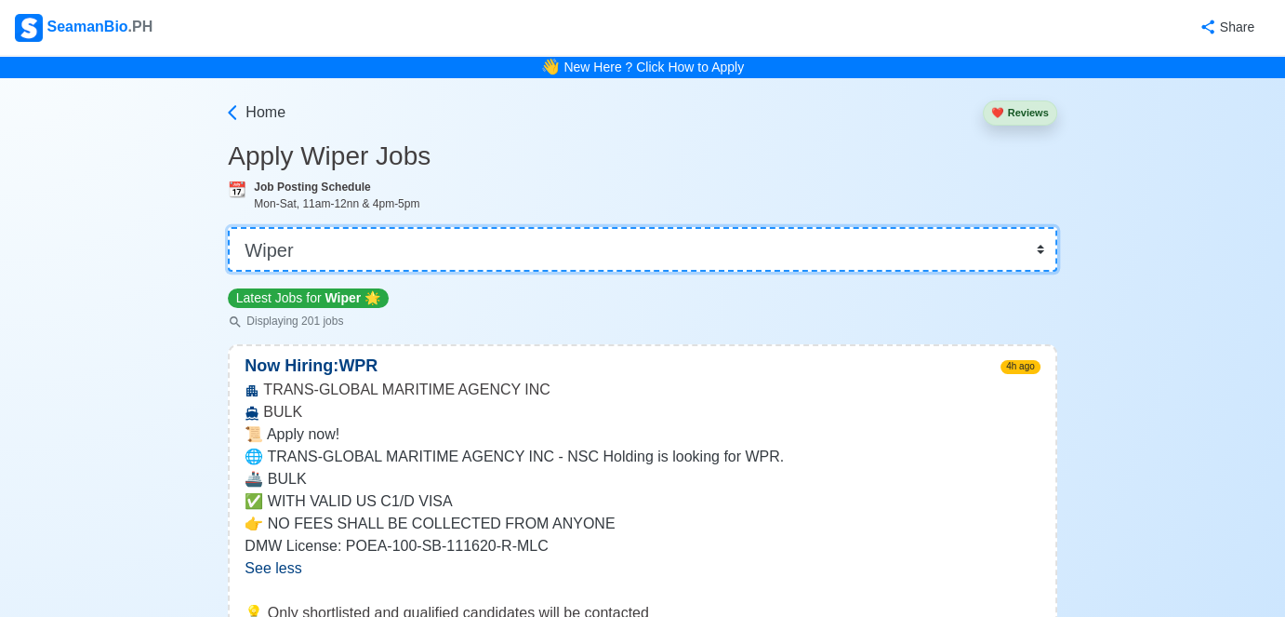
click at [1038, 248] on select "👉 Select Rank or Position Master Chief Officer 2nd Officer 3rd Officer Junior O…" at bounding box center [642, 249] width 829 height 45
select select "Oiler"
click at [230, 227] on select "👉 Select Rank or Position Master Chief Officer 2nd Officer 3rd Officer Junior O…" at bounding box center [642, 249] width 829 height 45
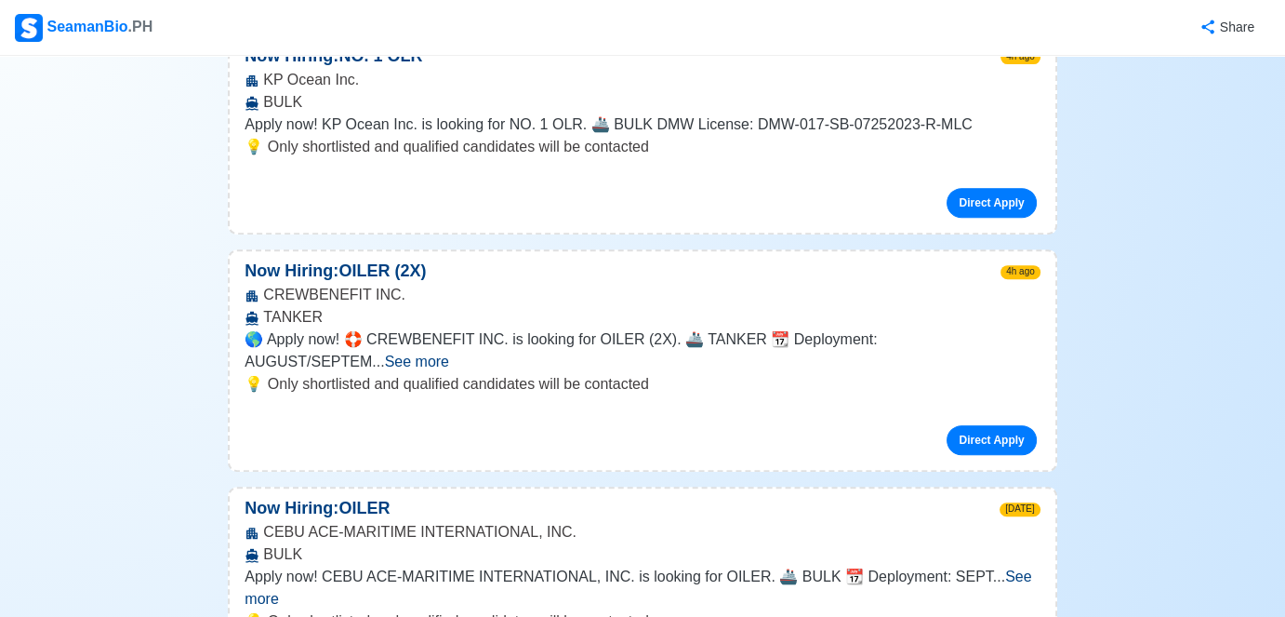
scroll to position [837, 0]
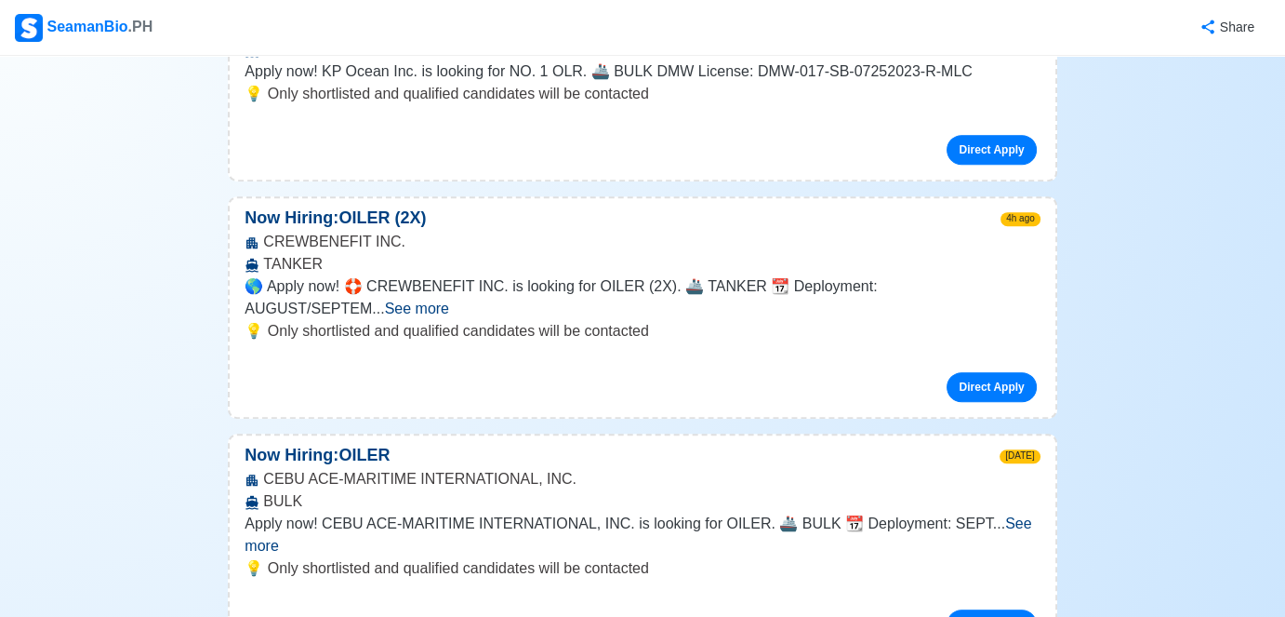
click at [449, 300] on span "See more" at bounding box center [417, 308] width 64 height 16
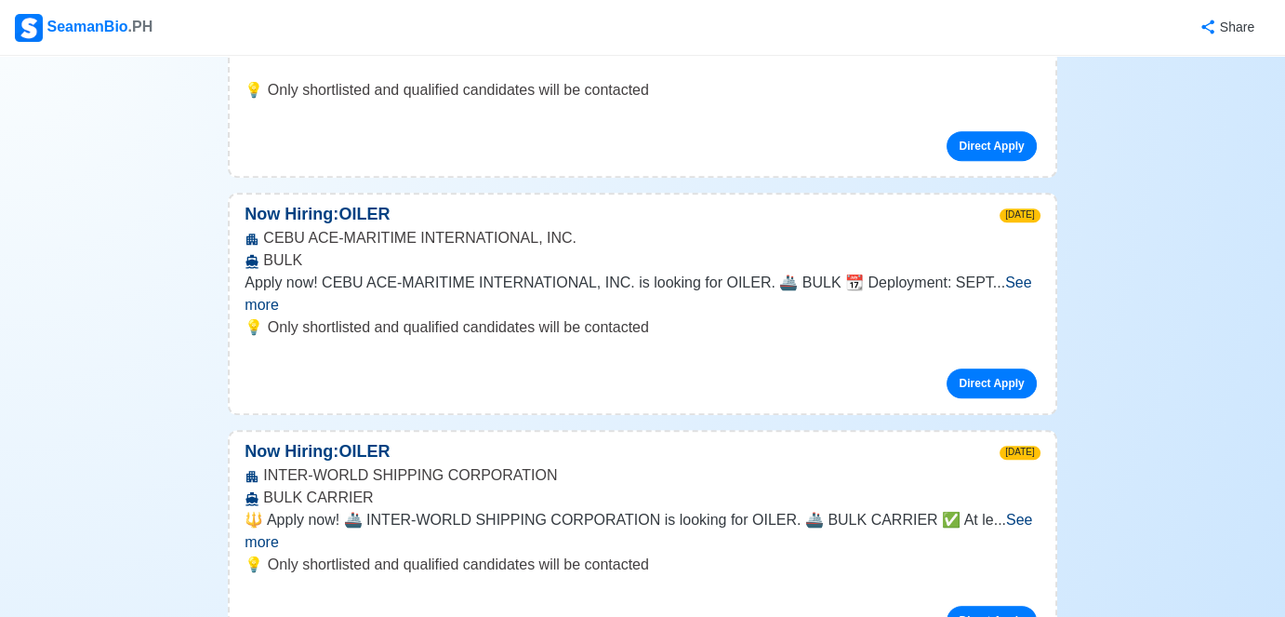
scroll to position [1209, 0]
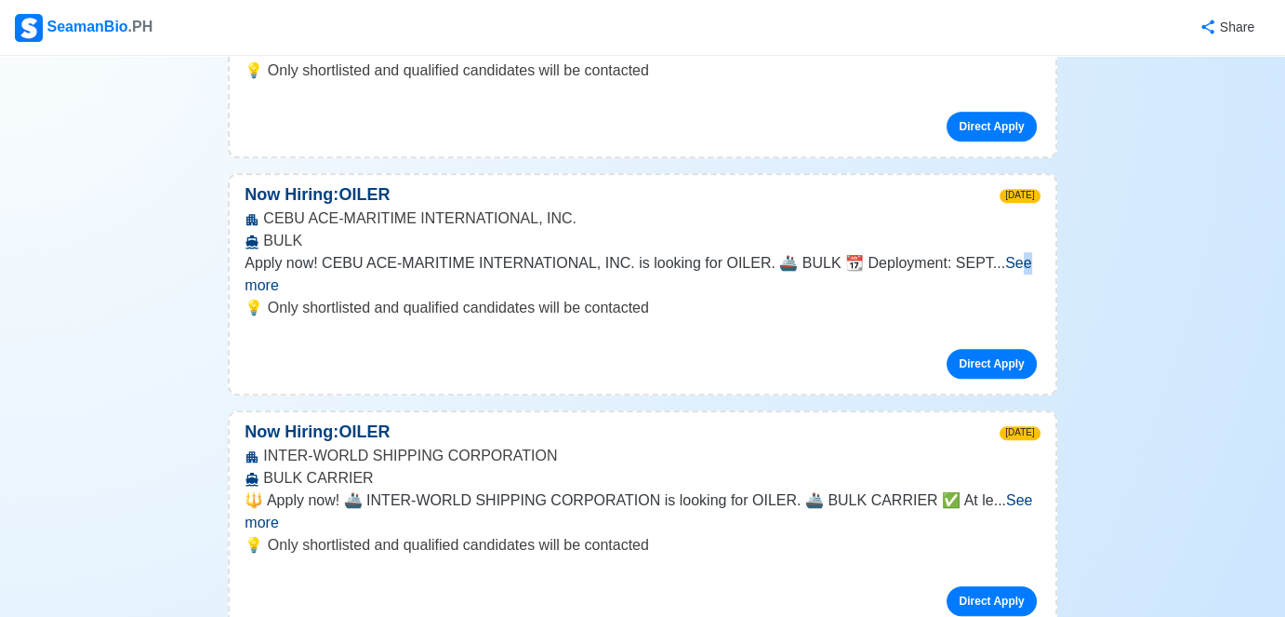
click at [990, 255] on span "See more" at bounding box center [638, 274] width 787 height 38
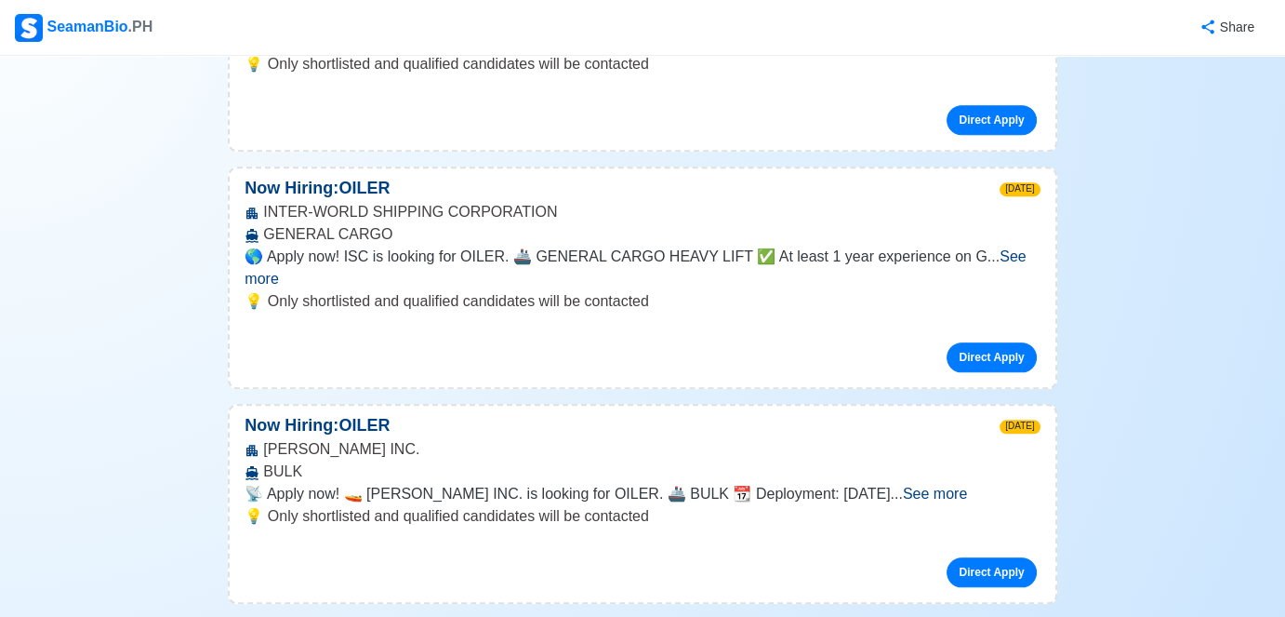
scroll to position [2232, 0]
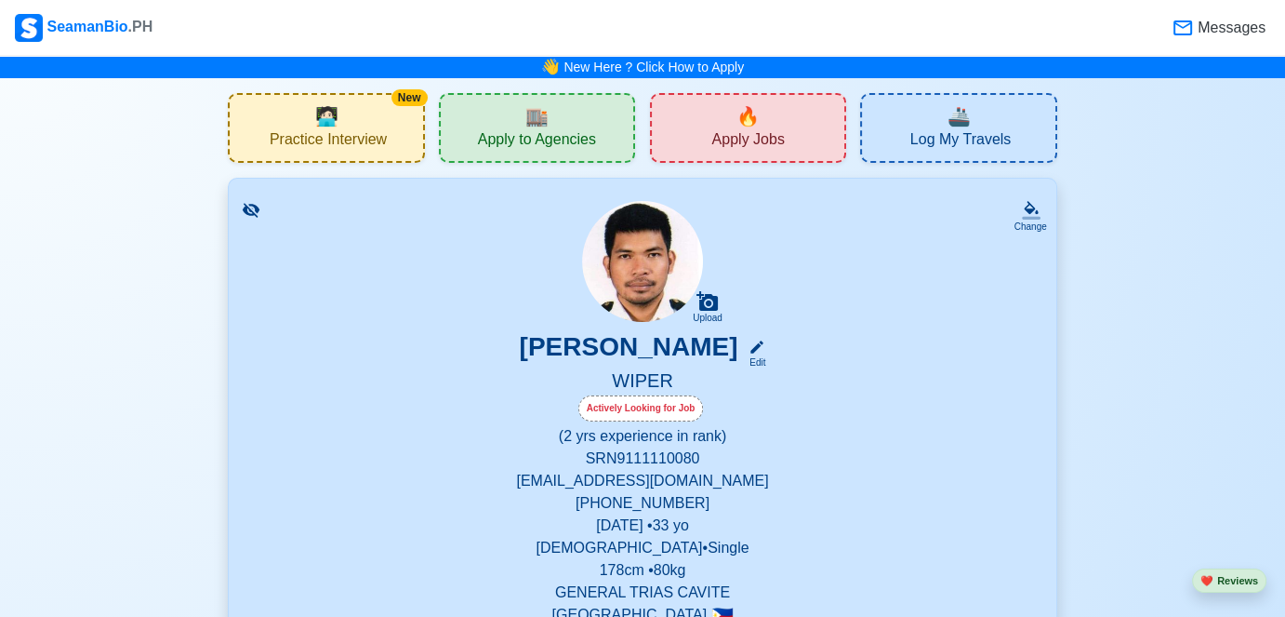
click at [699, 135] on div "🔥 Apply Jobs" at bounding box center [748, 128] width 196 height 70
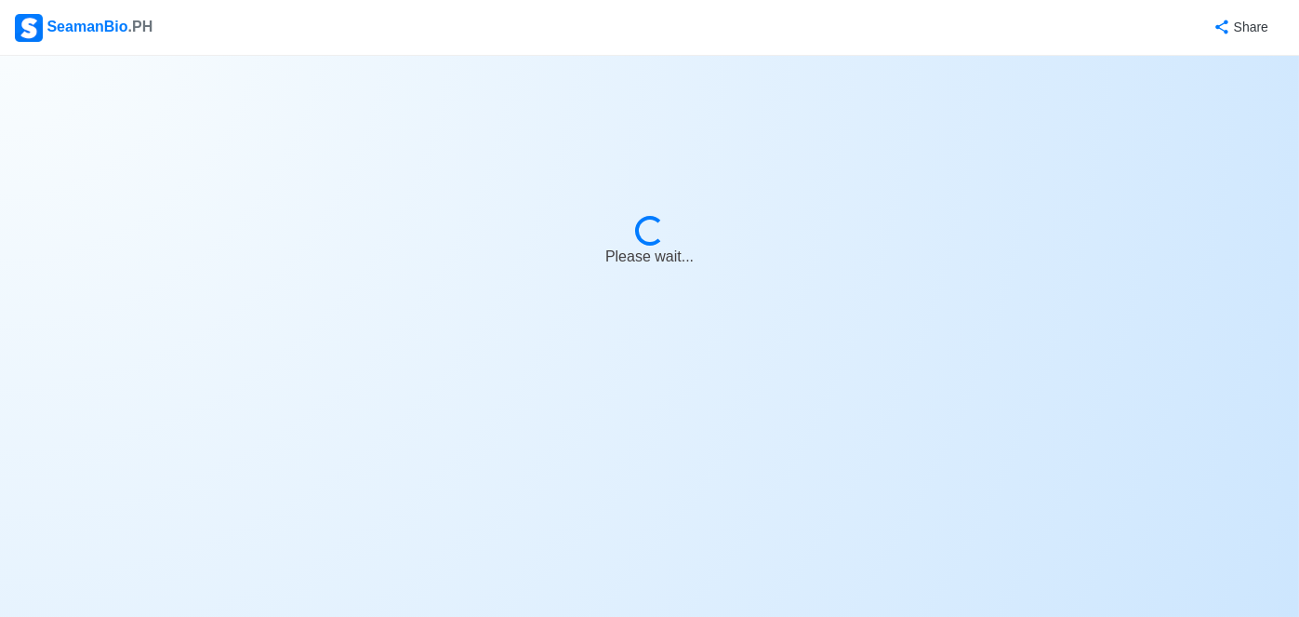
select select "Wiper"
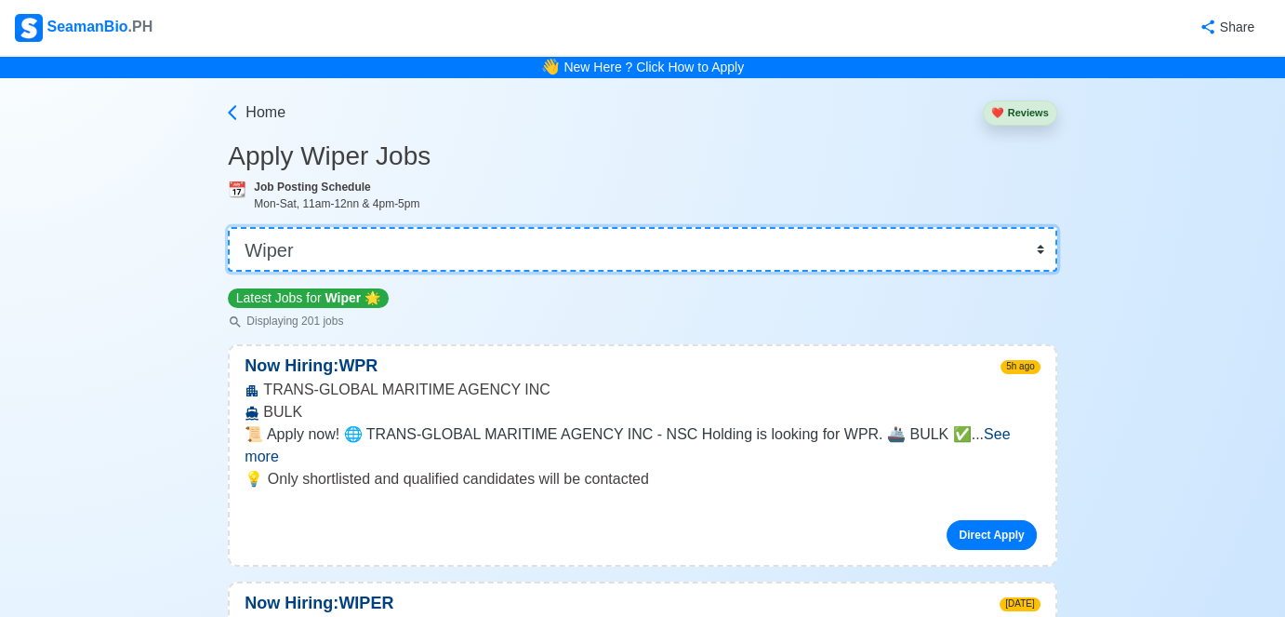
drag, startPoint x: 359, startPoint y: 246, endPoint x: 274, endPoint y: 246, distance: 84.6
click at [274, 246] on select "👉 Select Rank or Position Master Chief Officer 2nd Officer 3rd Officer Junior O…" at bounding box center [642, 249] width 829 height 45
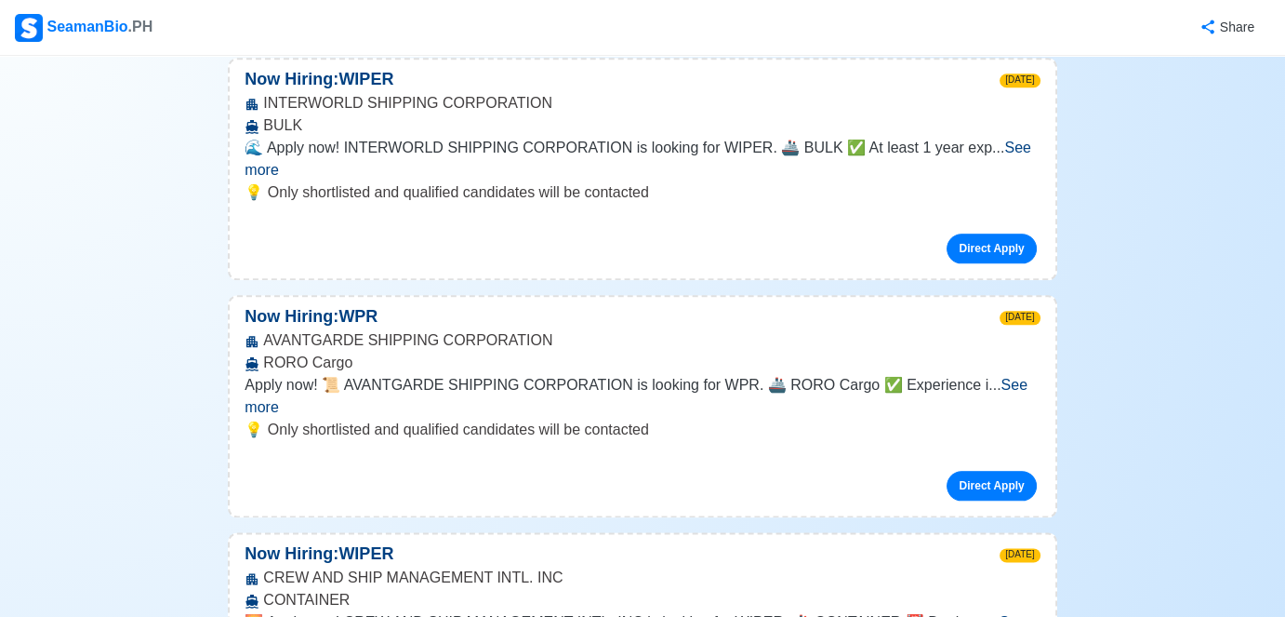
scroll to position [2604, 0]
